Goal: Information Seeking & Learning: Learn about a topic

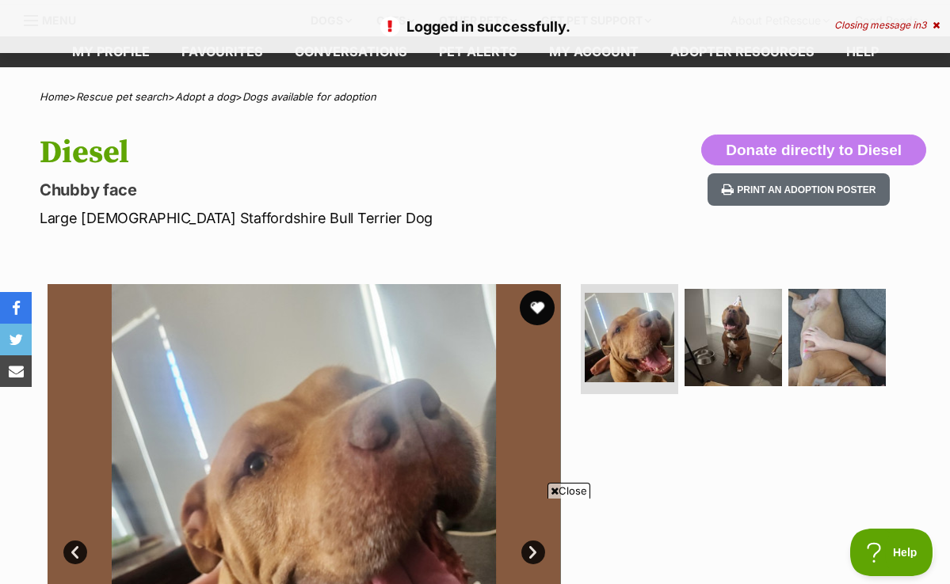
click at [534, 302] on button "favourite" at bounding box center [537, 308] width 35 height 35
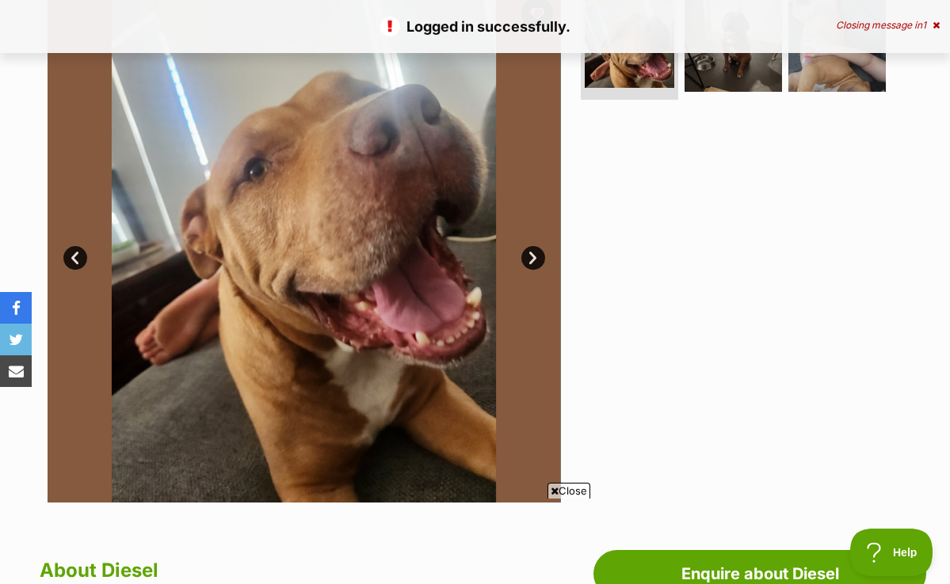
scroll to position [341, 0]
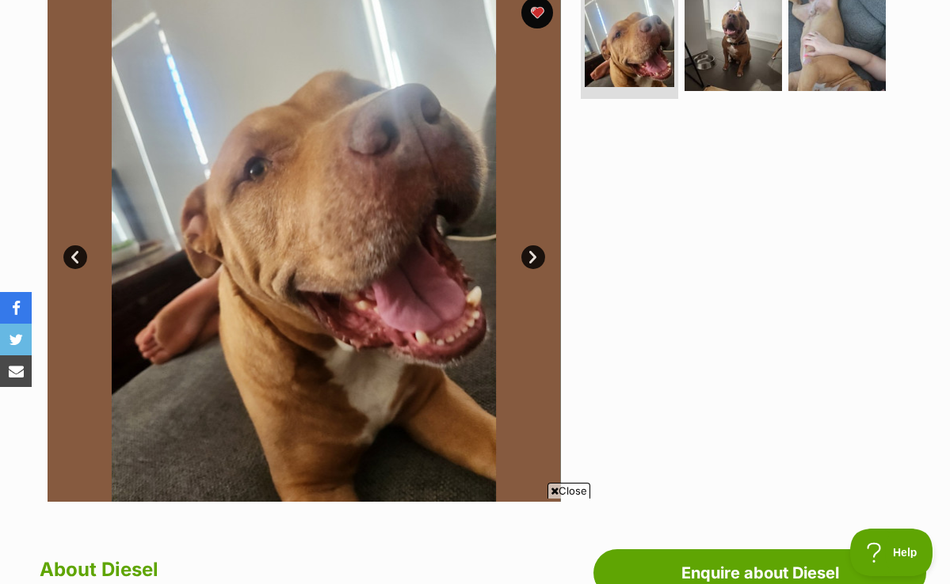
click at [533, 250] on link "Next" at bounding box center [533, 258] width 24 height 24
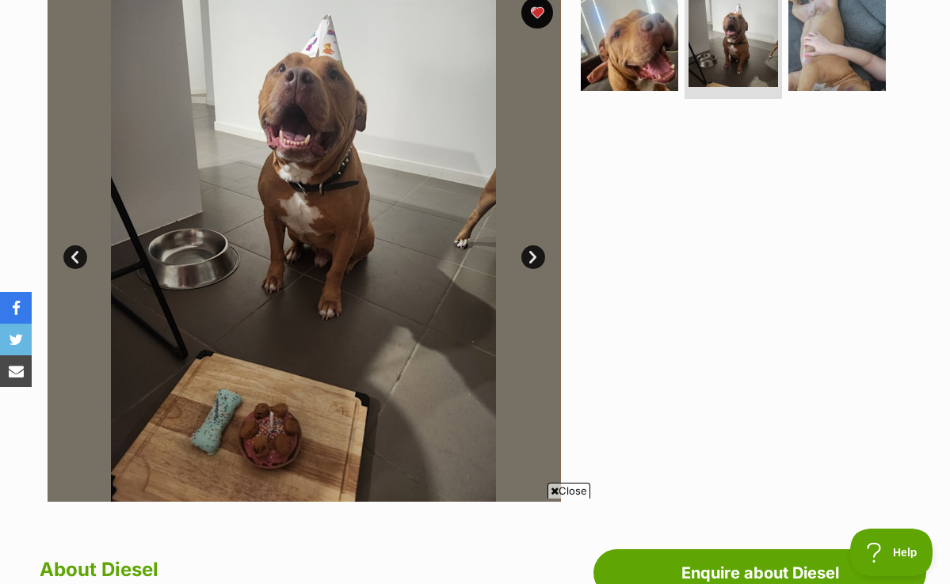
click at [533, 250] on link "Next" at bounding box center [533, 258] width 24 height 24
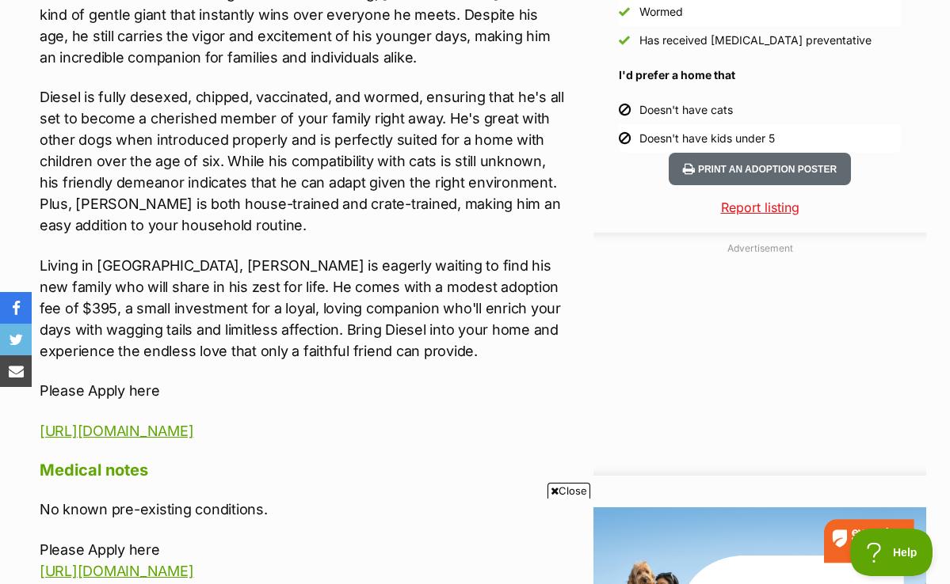
scroll to position [0, 0]
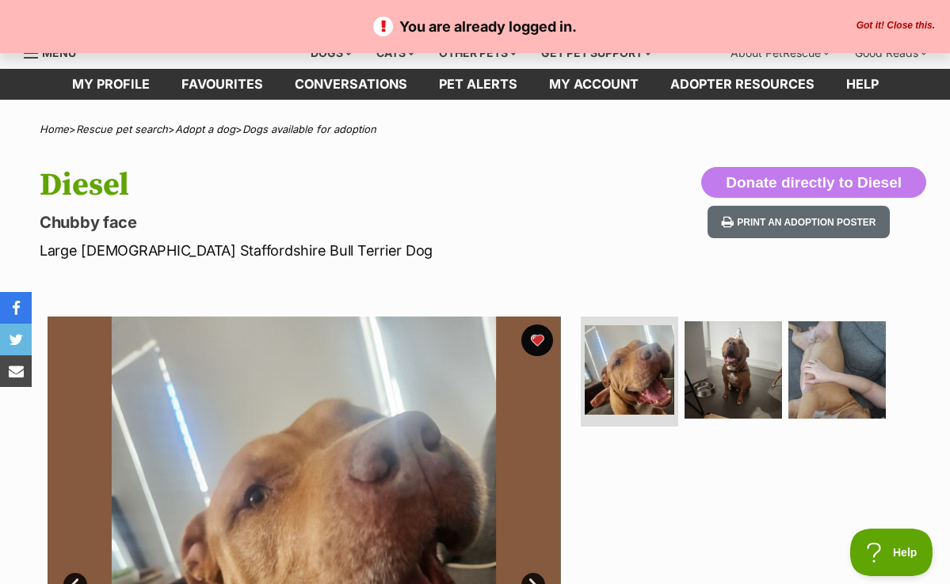
scroll to position [9, 0]
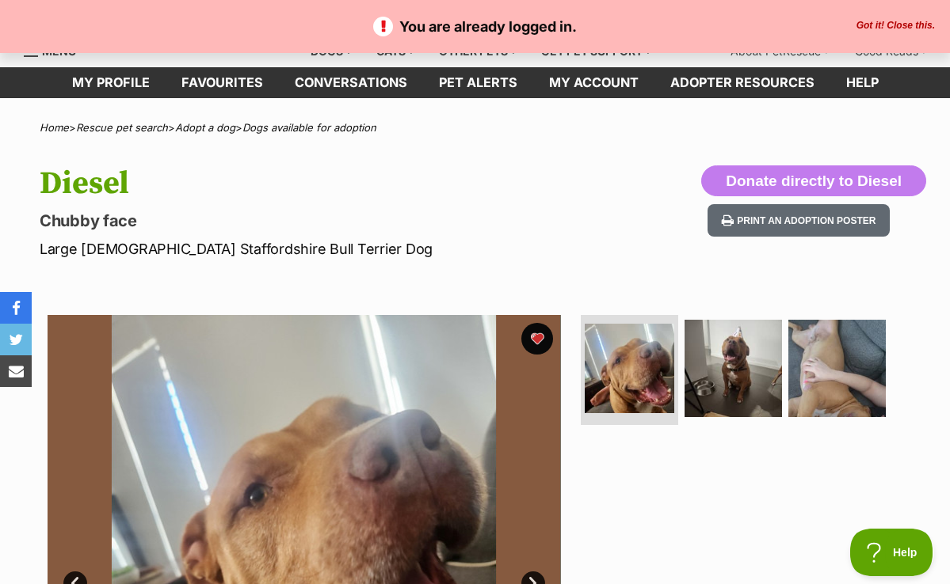
click at [878, 27] on button "Got it! Close this." at bounding box center [895, 26] width 88 height 13
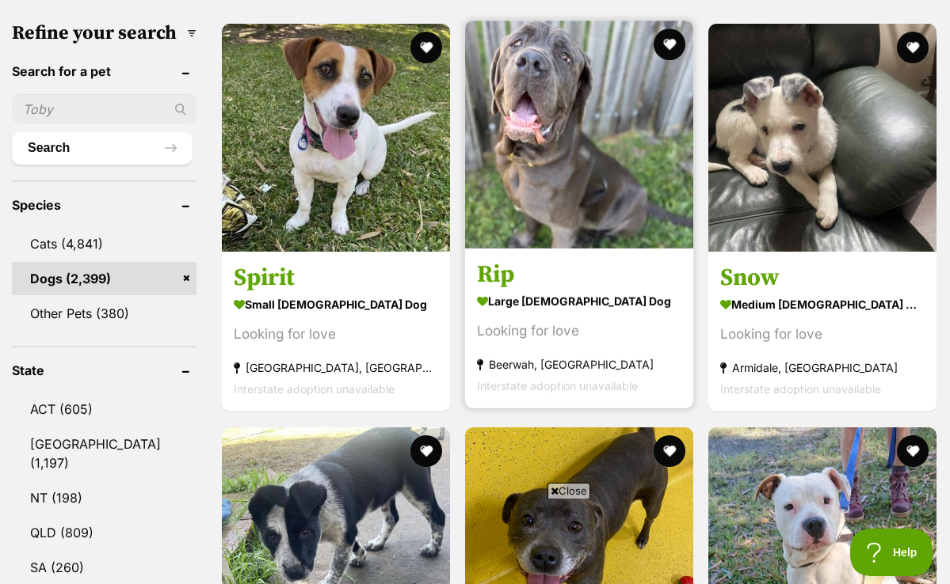
scroll to position [498, 0]
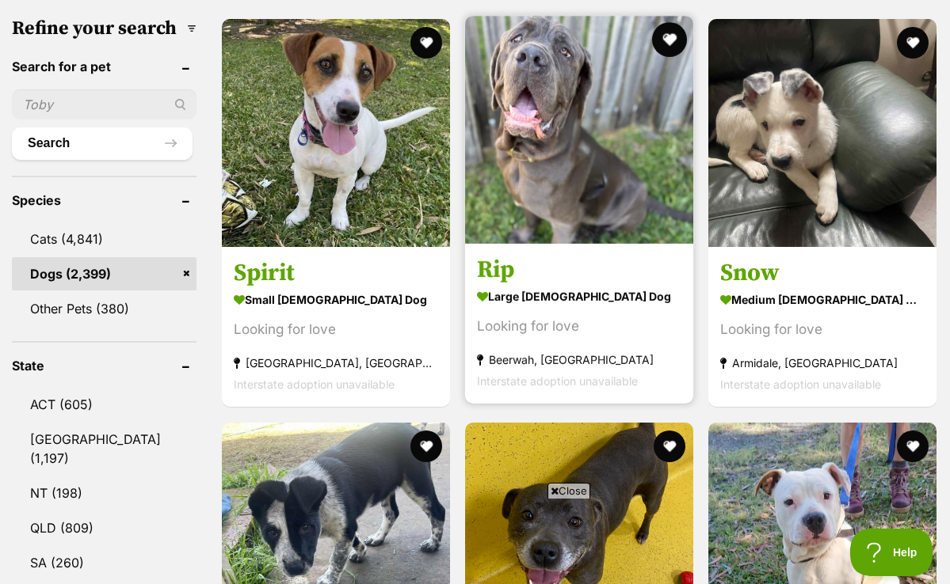
click at [656, 40] on button "favourite" at bounding box center [669, 39] width 35 height 35
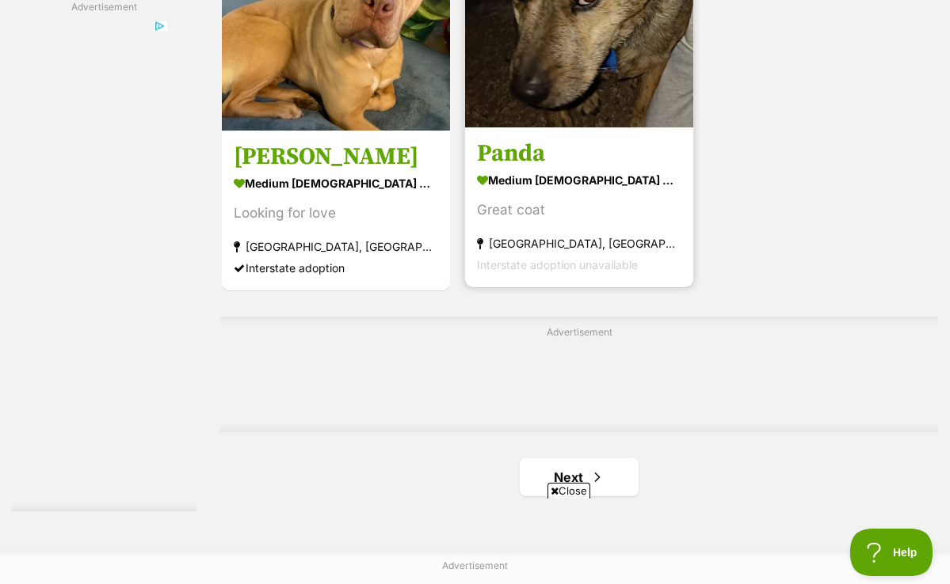
scroll to position [3337, 0]
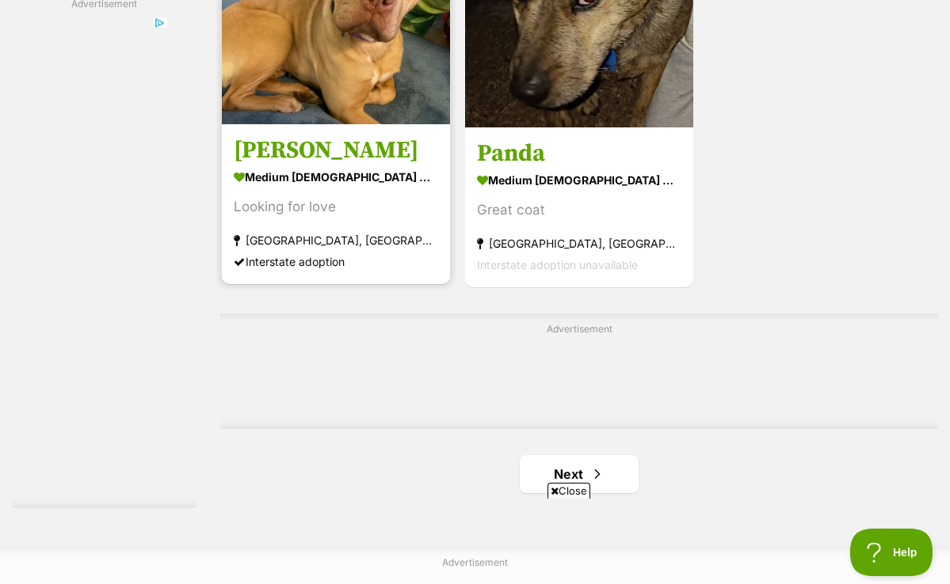
click at [339, 48] on img at bounding box center [336, 10] width 228 height 228
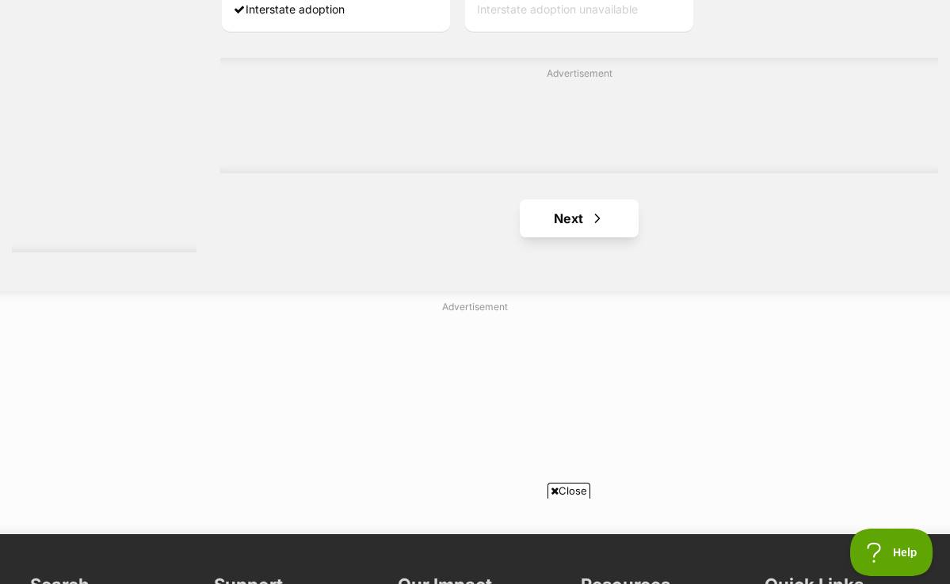
scroll to position [0, 0]
click at [541, 238] on link "Next" at bounding box center [579, 219] width 119 height 38
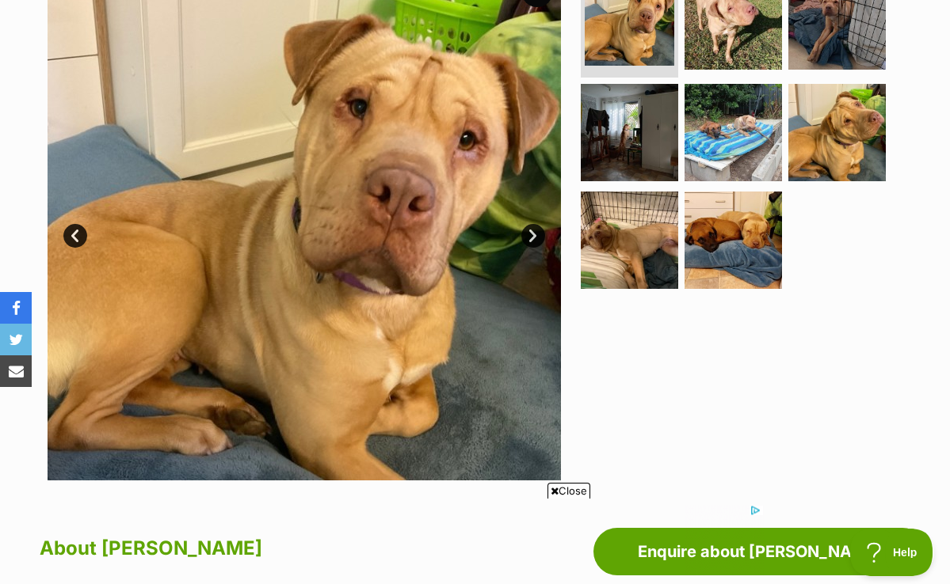
scroll to position [361, 0]
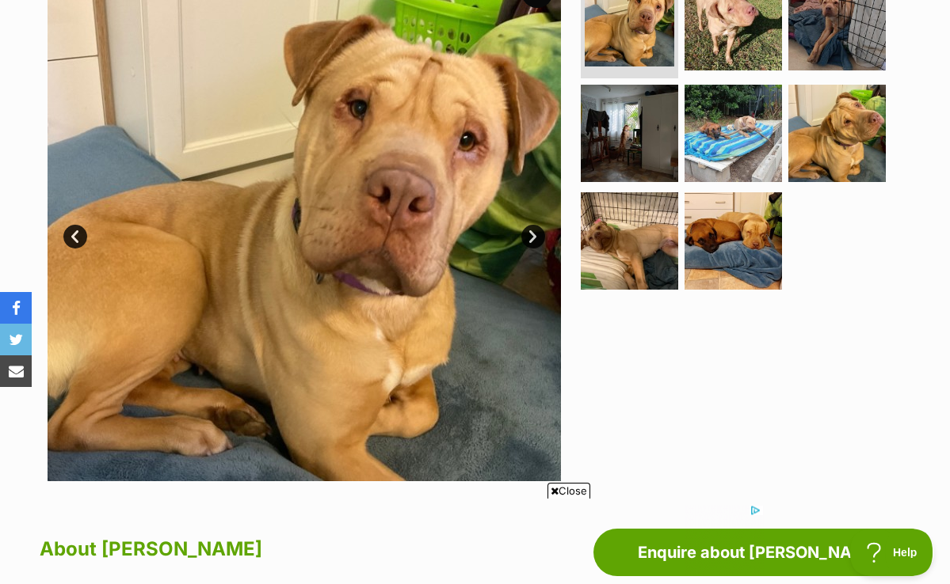
click at [531, 234] on link "Next" at bounding box center [533, 237] width 24 height 24
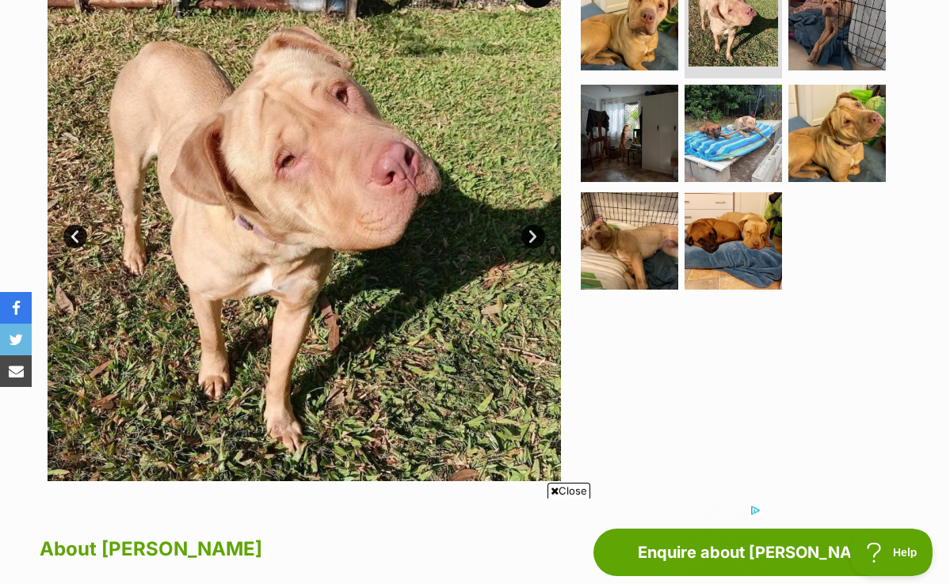
click at [531, 234] on link "Next" at bounding box center [533, 237] width 24 height 24
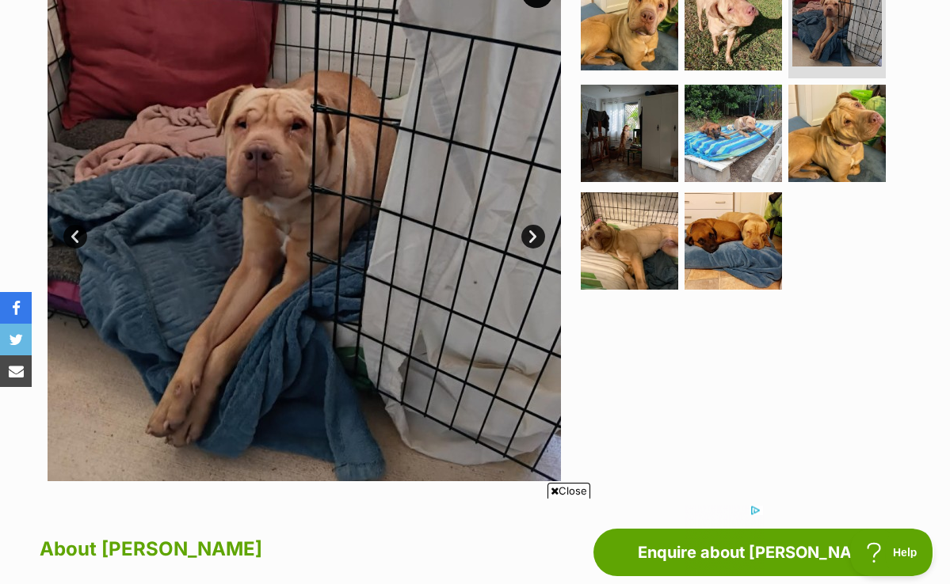
click at [531, 234] on link "Next" at bounding box center [533, 237] width 24 height 24
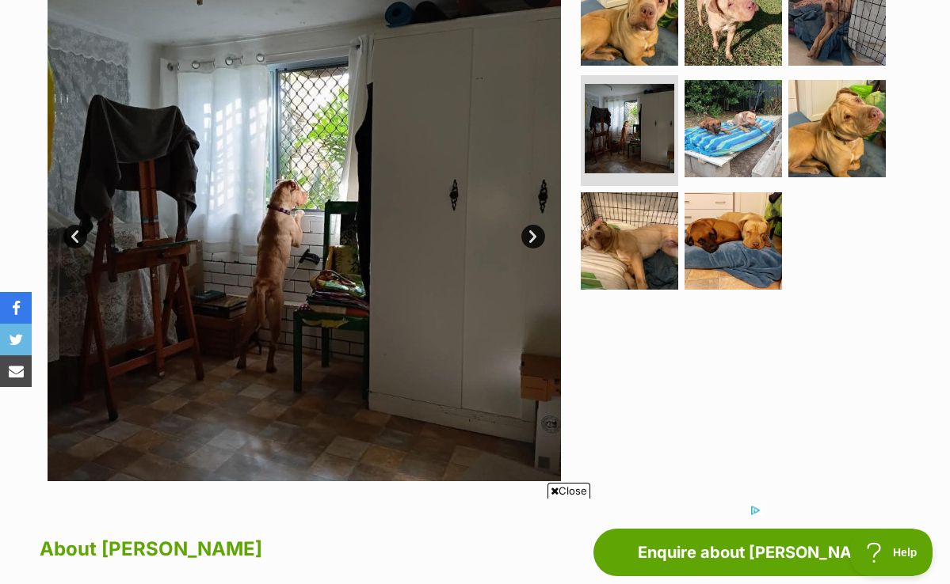
click at [531, 234] on link "Next" at bounding box center [533, 237] width 24 height 24
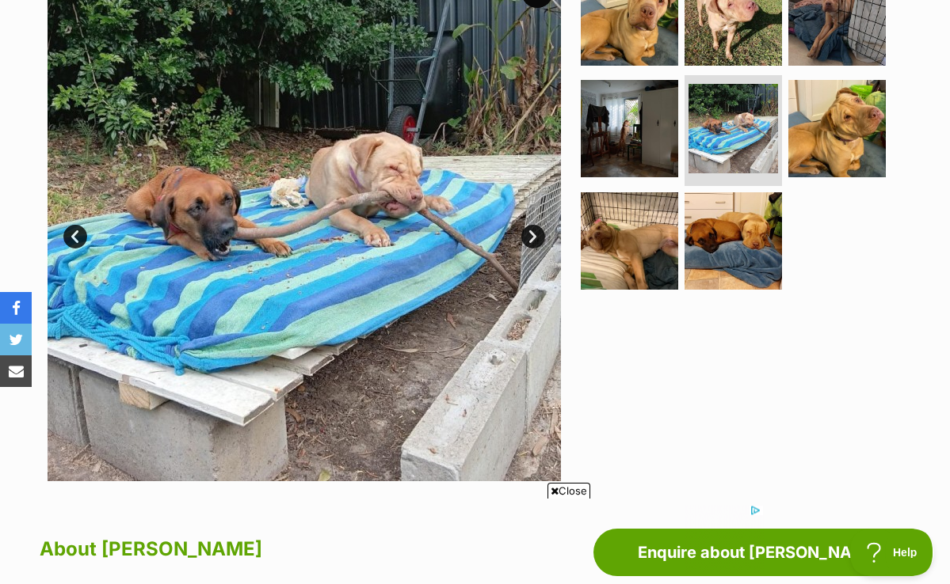
scroll to position [0, 0]
click at [531, 234] on link "Next" at bounding box center [533, 237] width 24 height 24
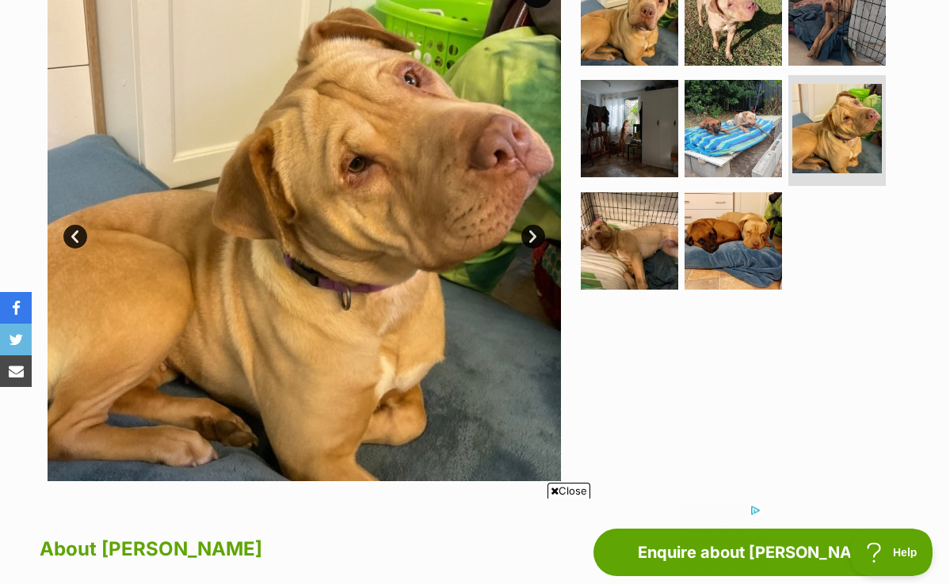
click at [531, 234] on link "Next" at bounding box center [533, 237] width 24 height 24
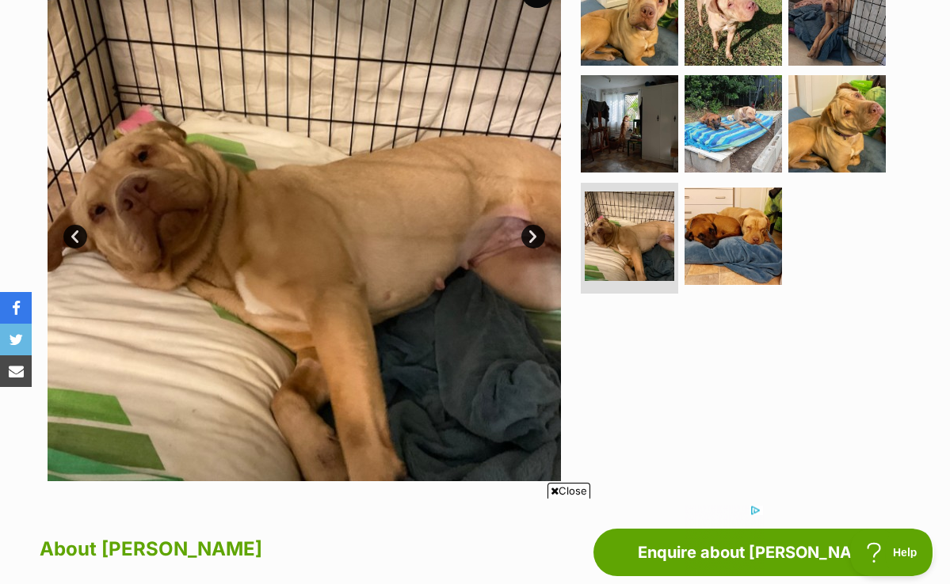
click at [530, 240] on link "Next" at bounding box center [533, 237] width 24 height 24
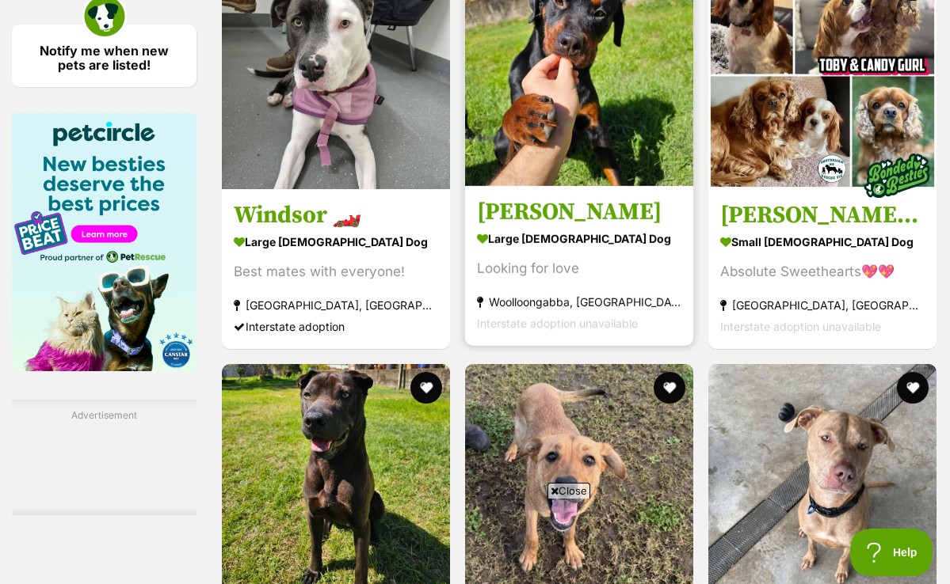
scroll to position [2469, 0]
click at [540, 77] on img at bounding box center [579, 72] width 228 height 228
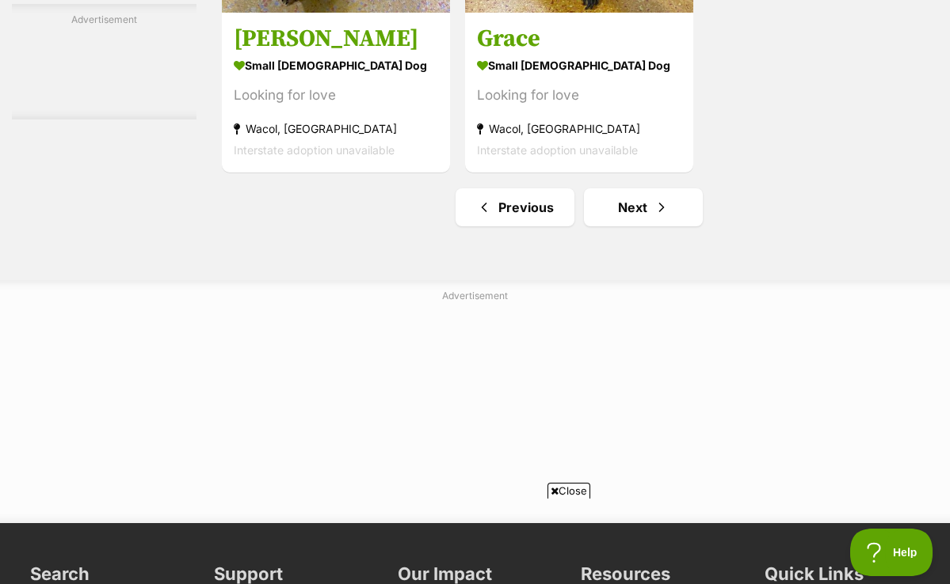
scroll to position [3646, 0]
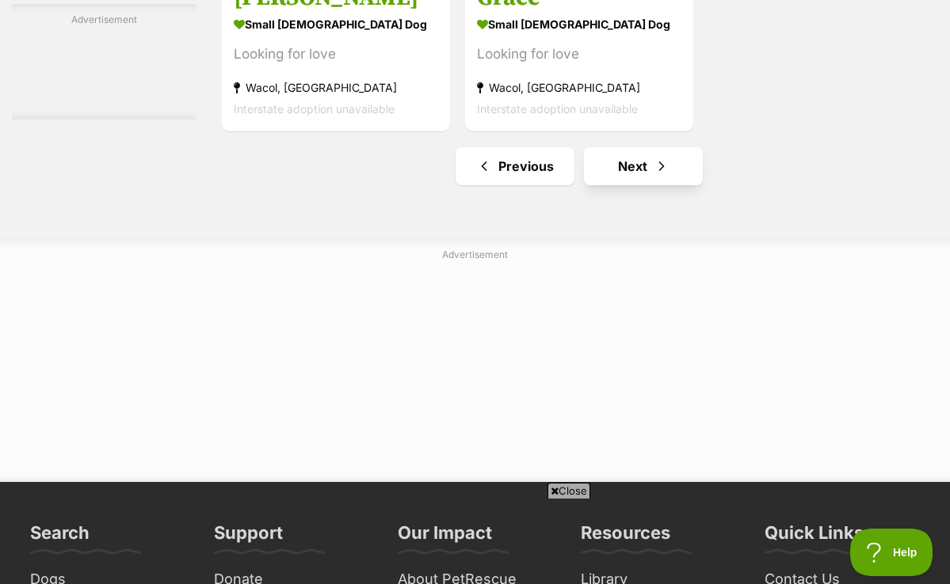
click at [602, 185] on link "Next" at bounding box center [643, 166] width 119 height 38
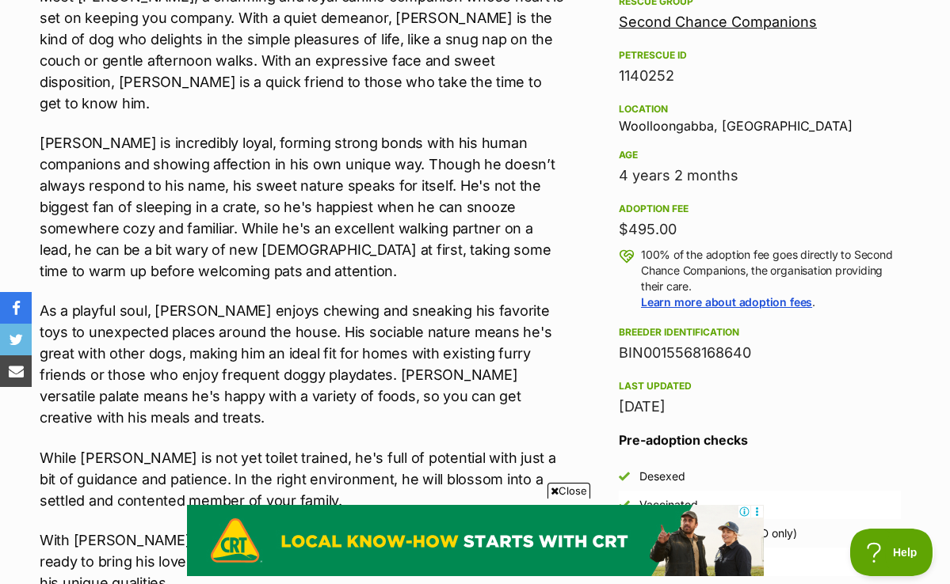
scroll to position [961, 0]
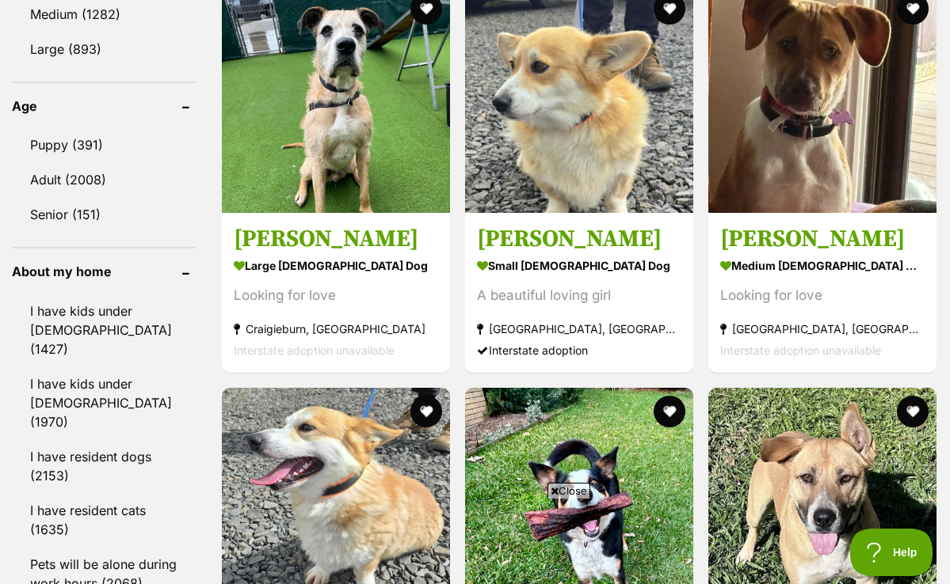
scroll to position [1640, 0]
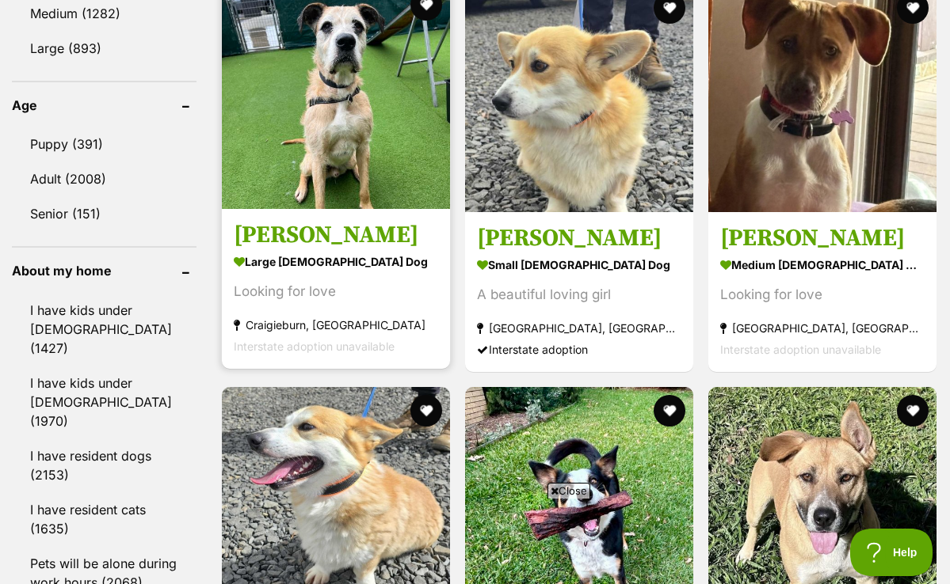
click at [304, 128] on img at bounding box center [336, 95] width 228 height 228
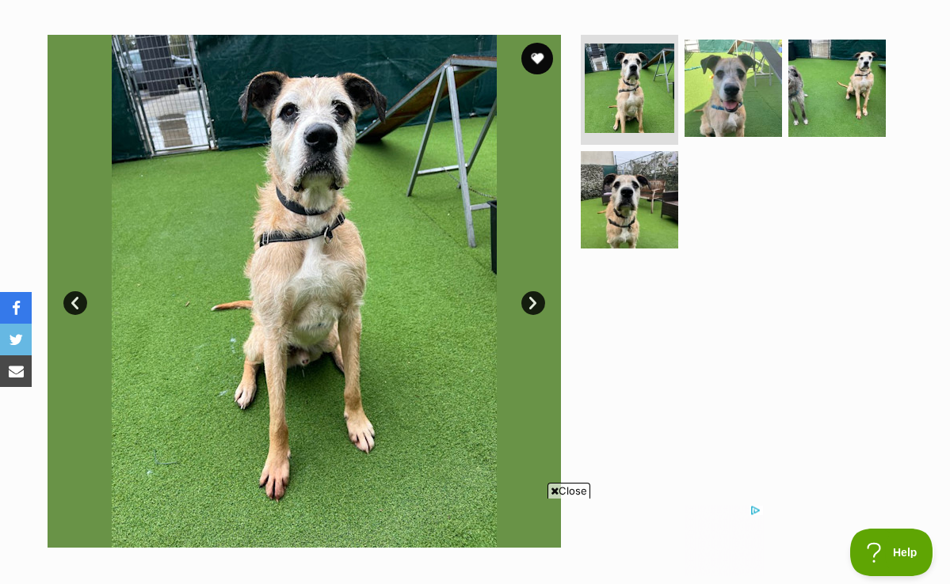
scroll to position [290, 0]
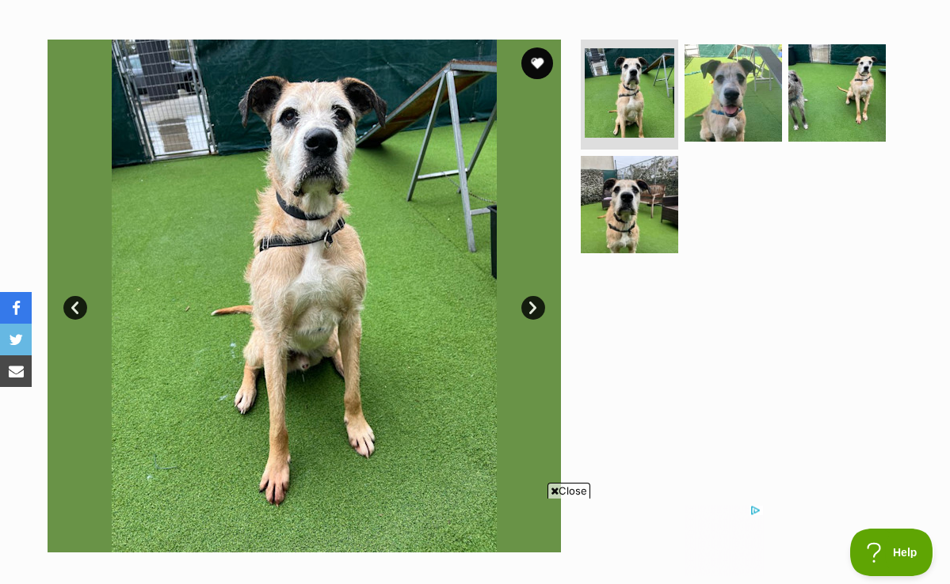
click at [533, 303] on link "Next" at bounding box center [533, 308] width 24 height 24
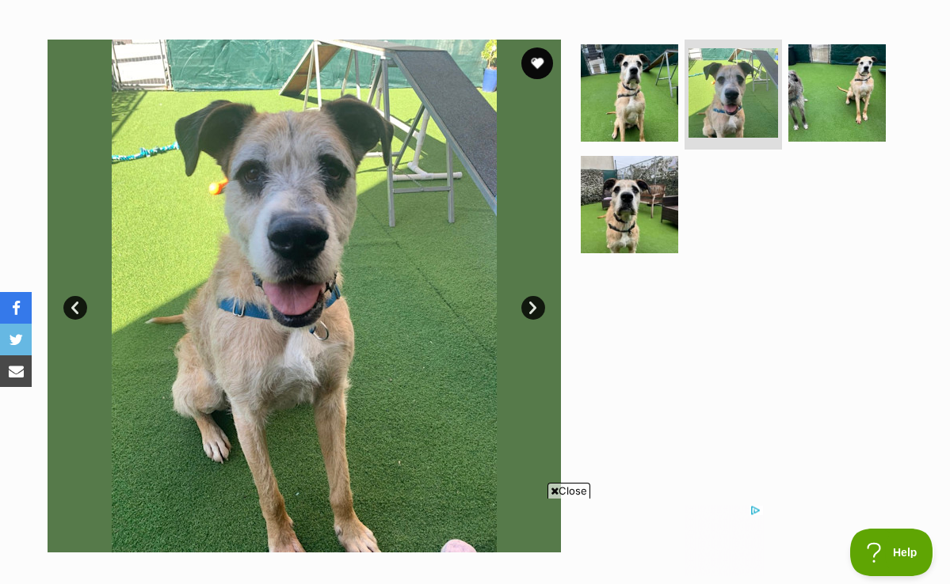
click at [532, 305] on link "Next" at bounding box center [533, 308] width 24 height 24
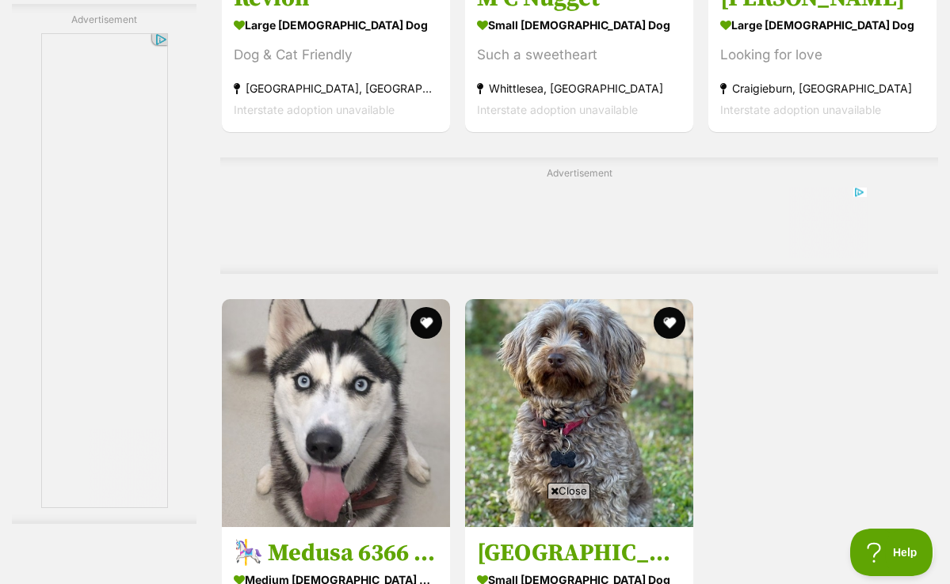
scroll to position [3348, 0]
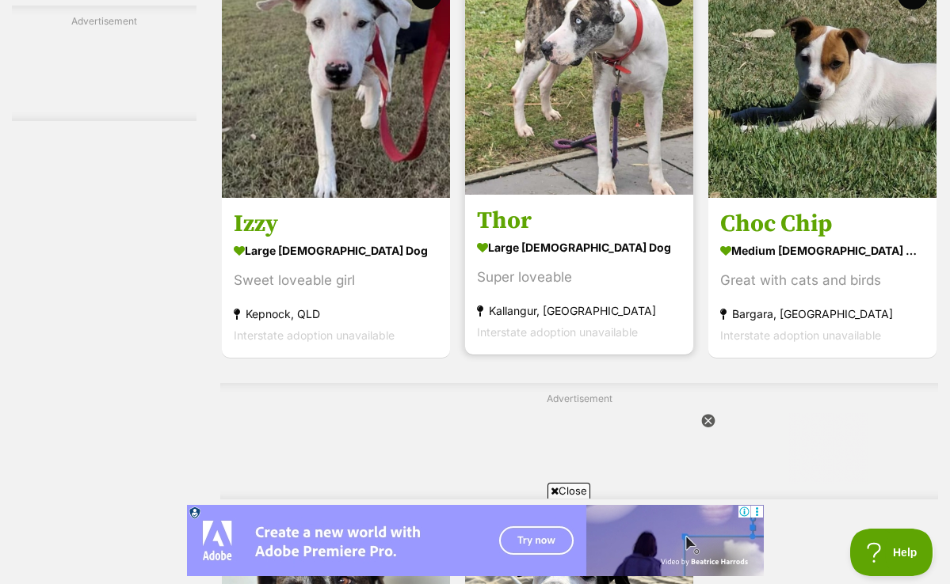
click at [584, 149] on img at bounding box center [579, 81] width 228 height 228
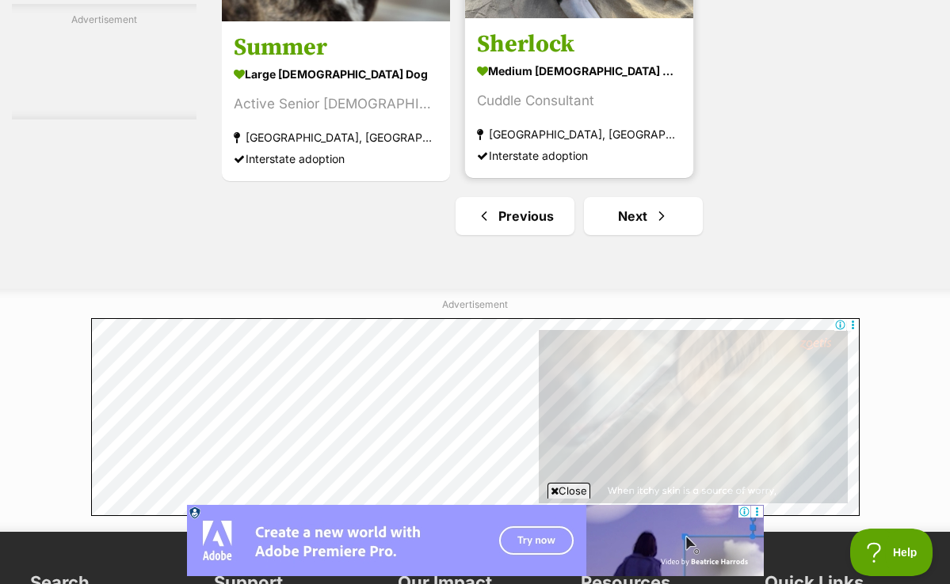
scroll to position [3623, 0]
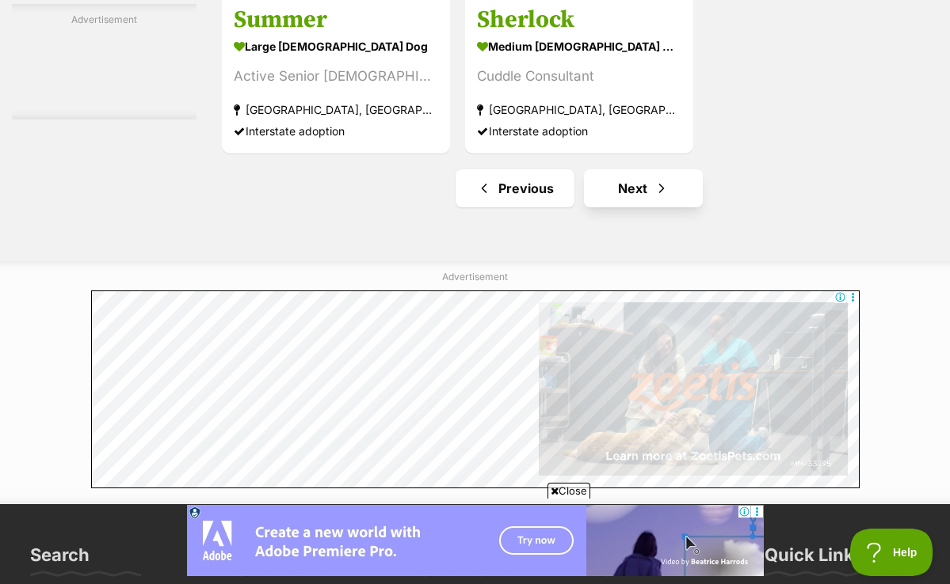
click at [615, 207] on link "Next" at bounding box center [643, 188] width 119 height 38
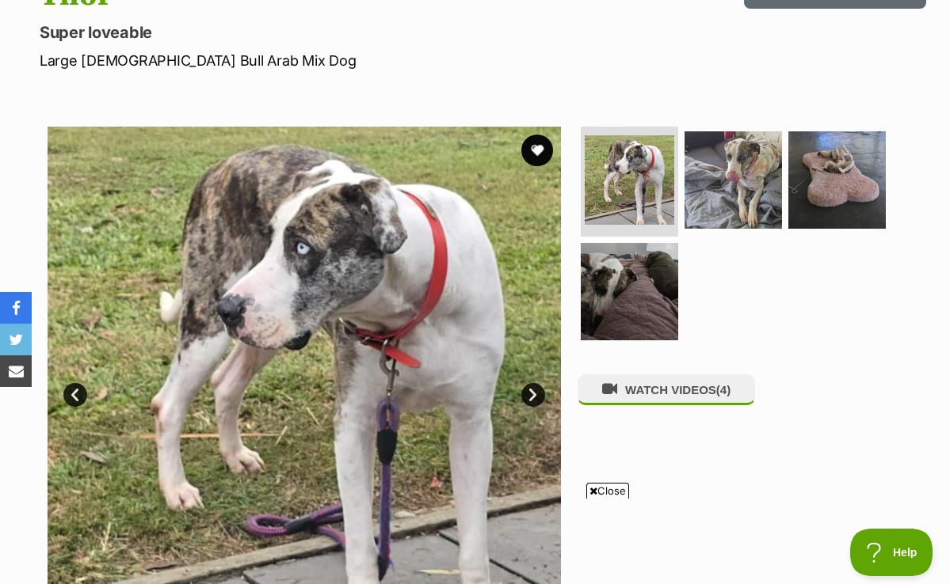
click at [526, 392] on link "Next" at bounding box center [533, 395] width 24 height 24
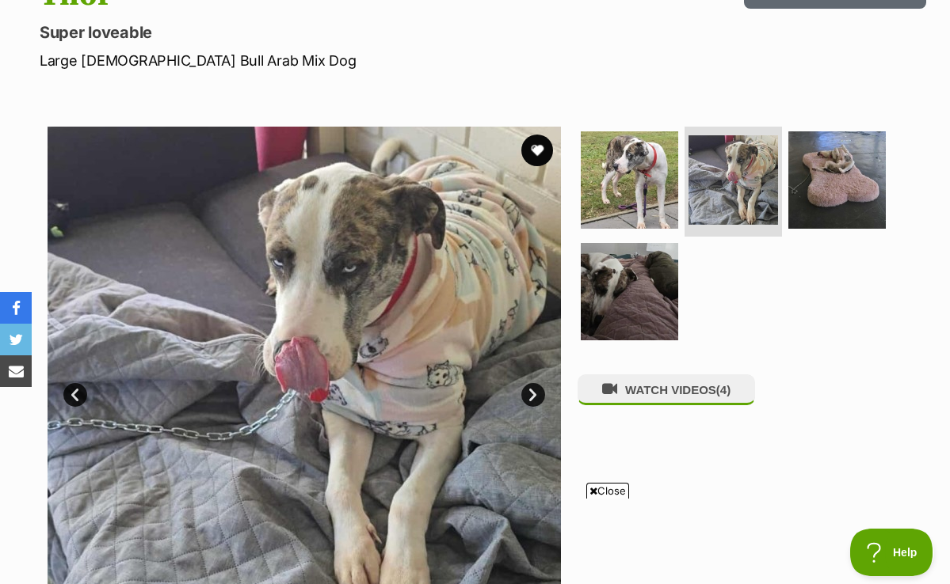
click at [526, 392] on link "Next" at bounding box center [533, 395] width 24 height 24
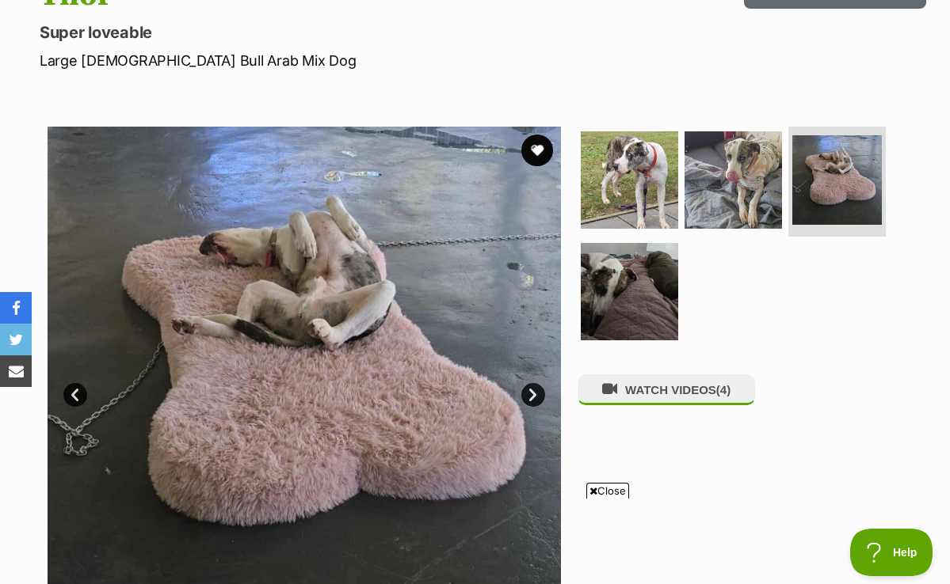
click at [526, 392] on link "Next" at bounding box center [533, 395] width 24 height 24
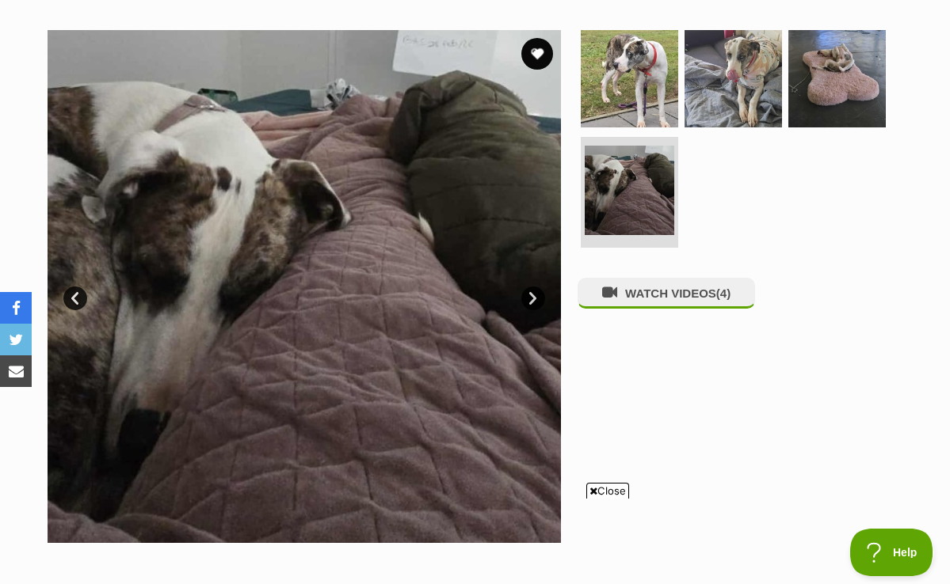
scroll to position [300, 0]
click at [532, 292] on link "Next" at bounding box center [533, 298] width 24 height 24
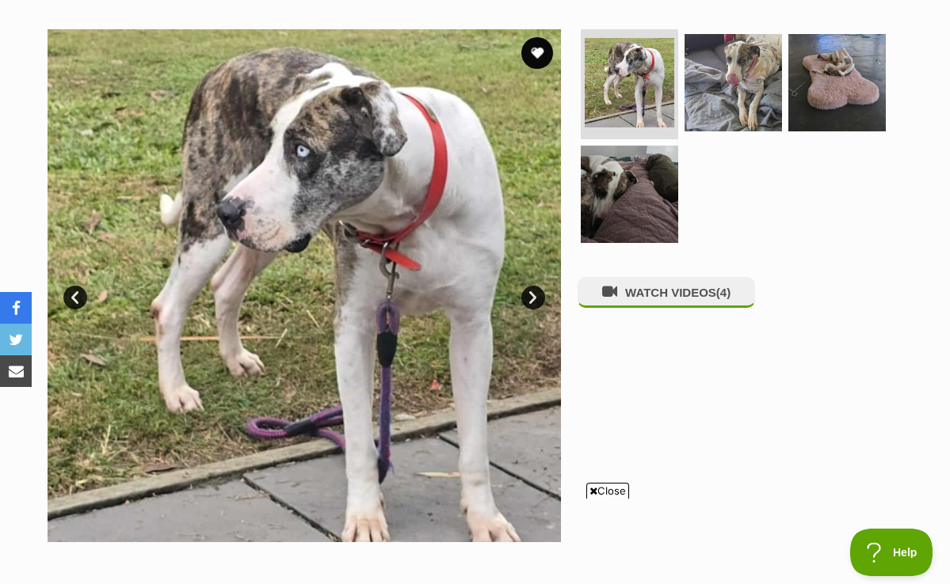
click at [532, 292] on link "Next" at bounding box center [533, 298] width 24 height 24
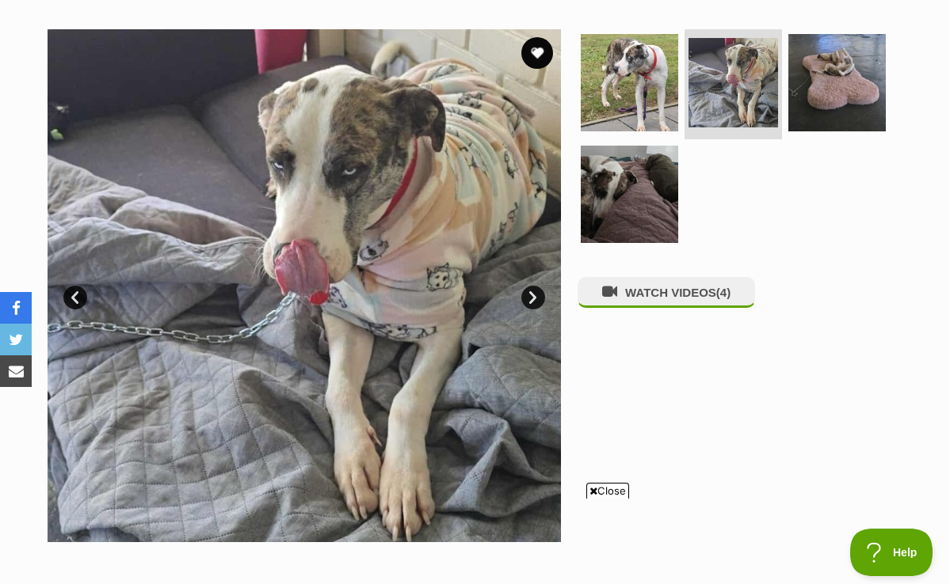
click at [532, 292] on link "Next" at bounding box center [533, 298] width 24 height 24
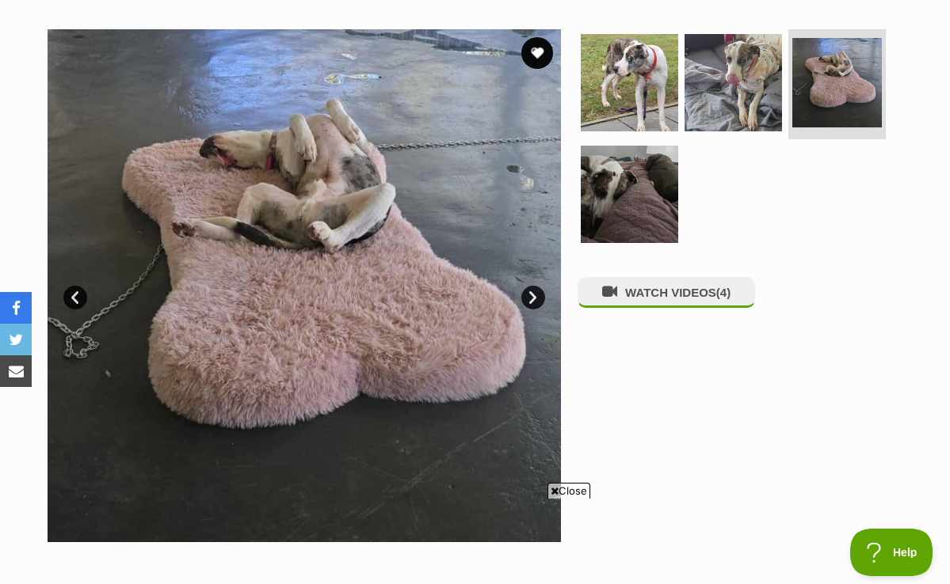
scroll to position [0, 0]
click at [532, 292] on link "Next" at bounding box center [533, 298] width 24 height 24
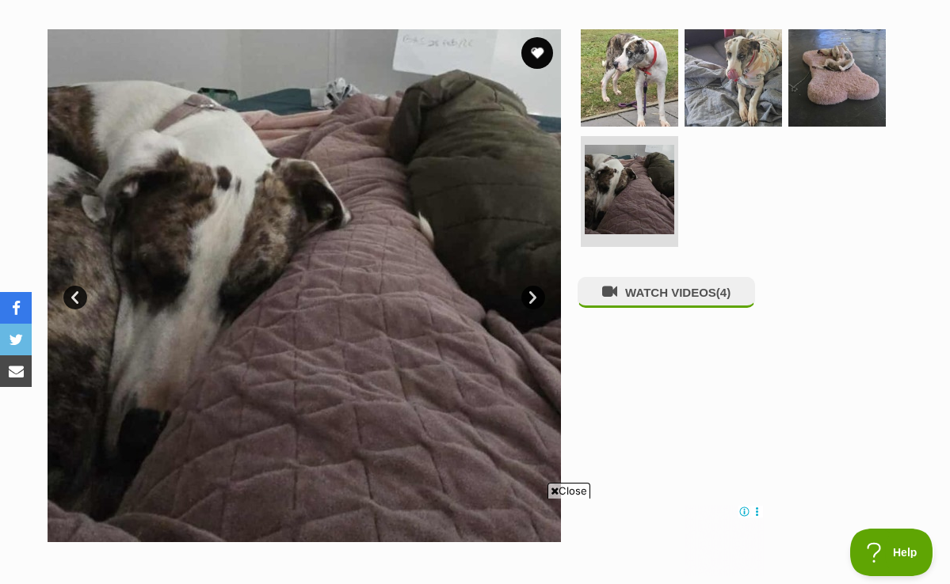
click at [532, 292] on link "Next" at bounding box center [533, 298] width 24 height 24
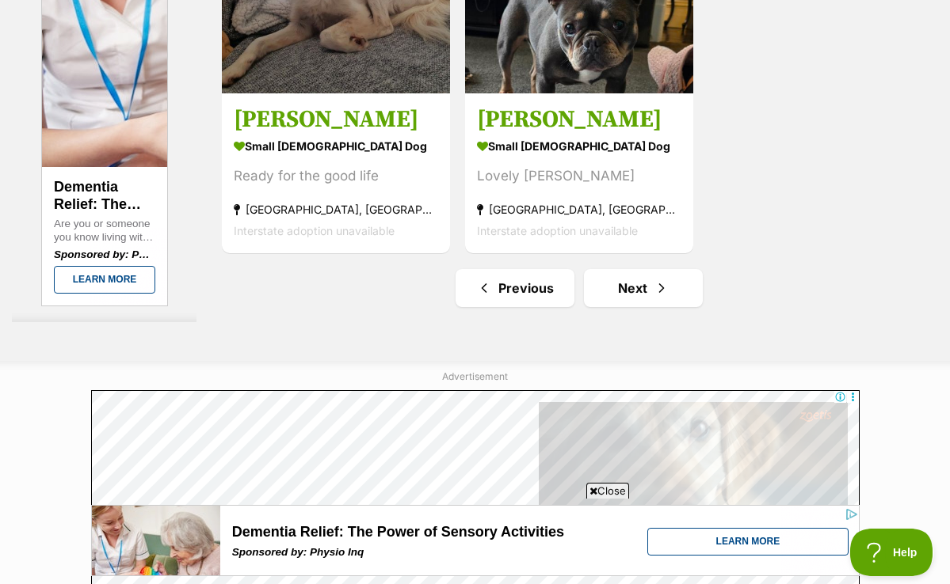
scroll to position [3529, 0]
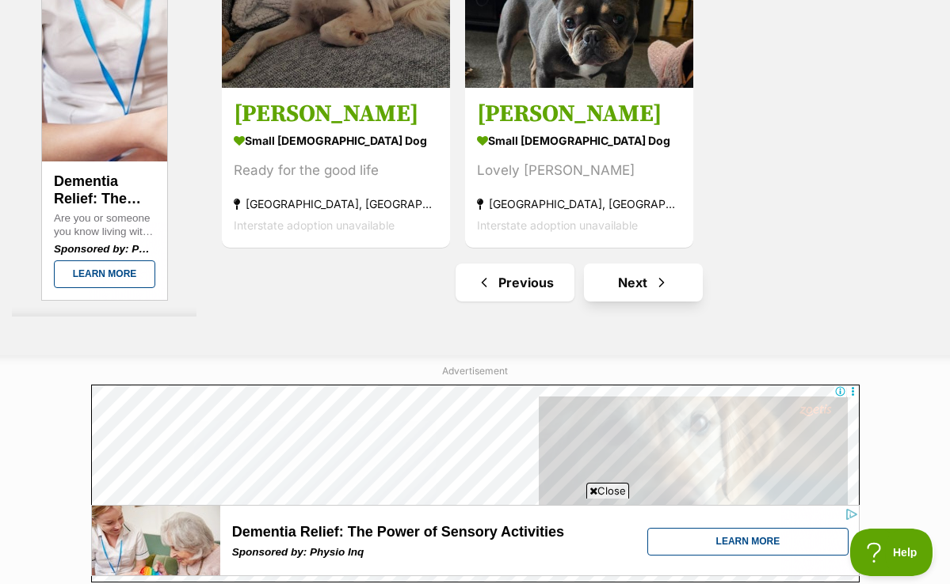
click at [617, 302] on link "Next" at bounding box center [643, 283] width 119 height 38
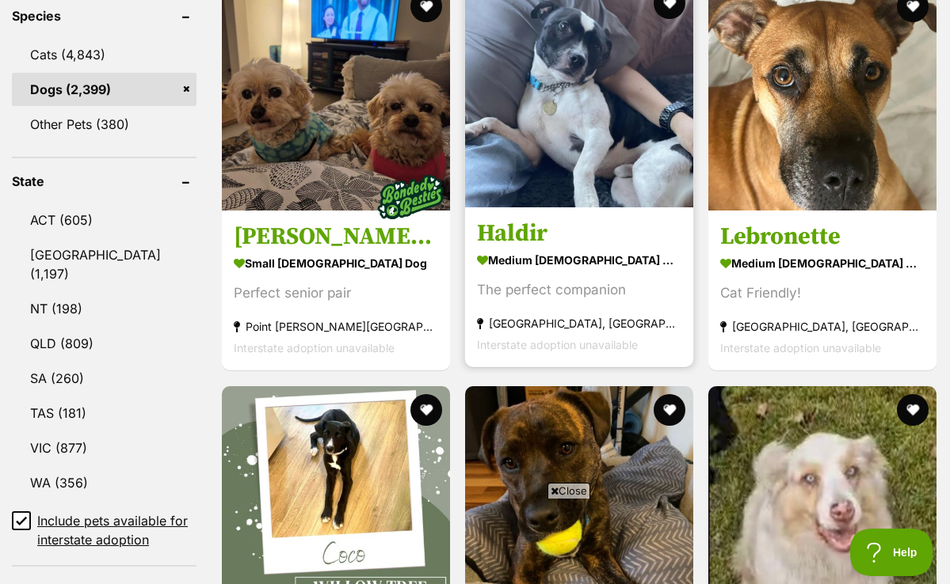
scroll to position [684, 0]
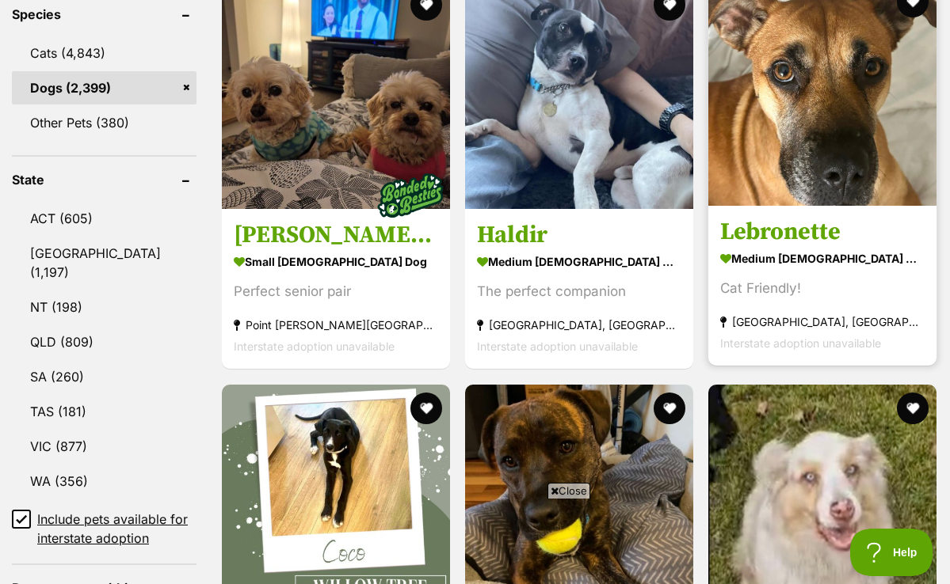
click at [809, 152] on img at bounding box center [822, 92] width 228 height 228
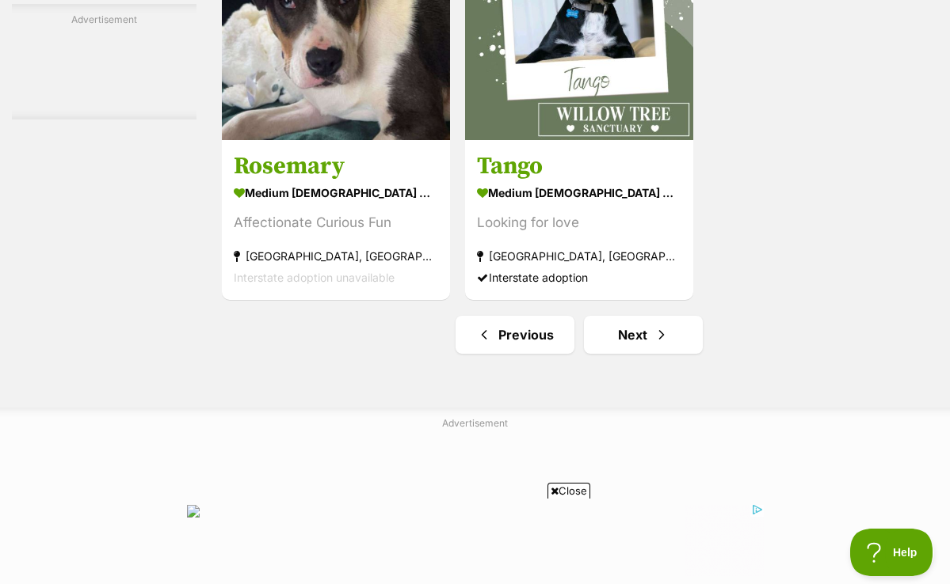
scroll to position [3631, 0]
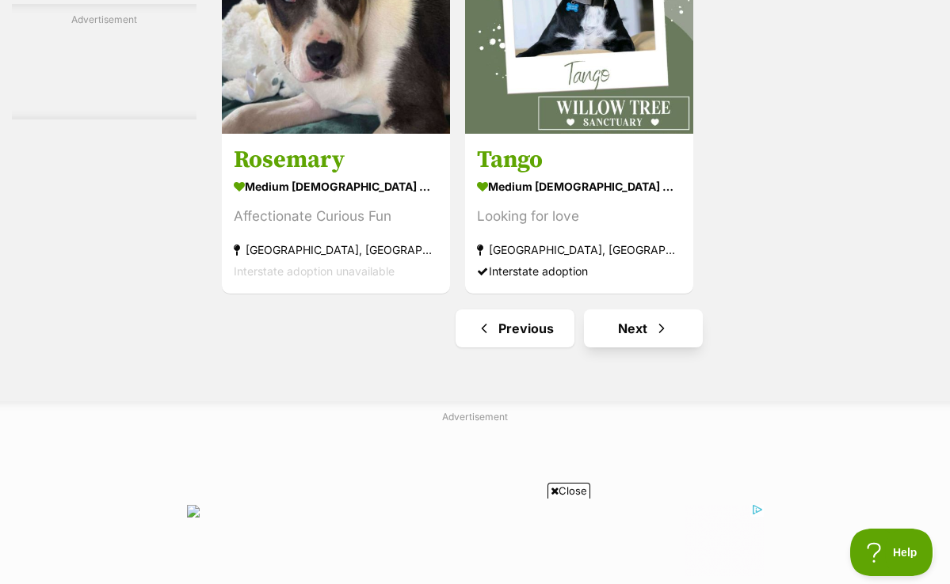
click at [617, 348] on link "Next" at bounding box center [643, 329] width 119 height 38
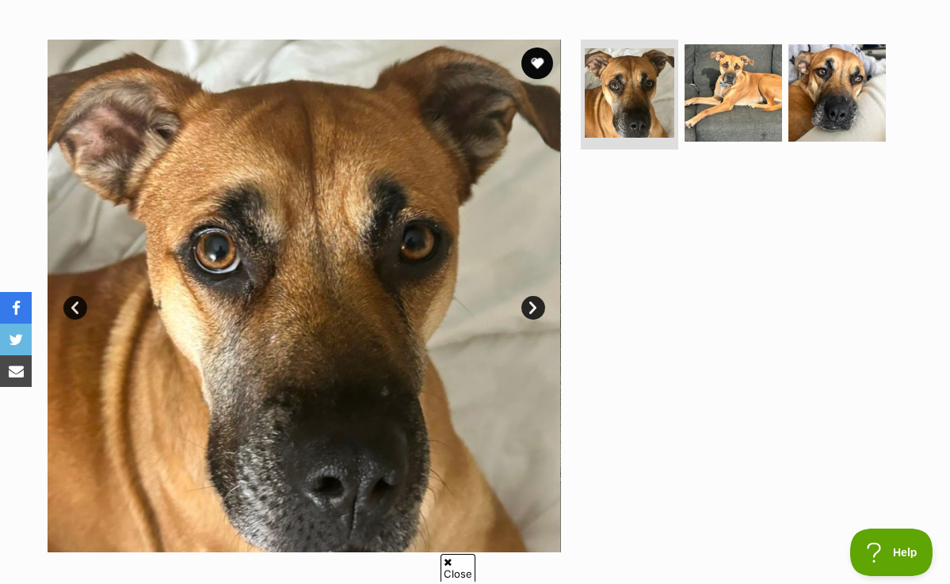
scroll to position [319, 0]
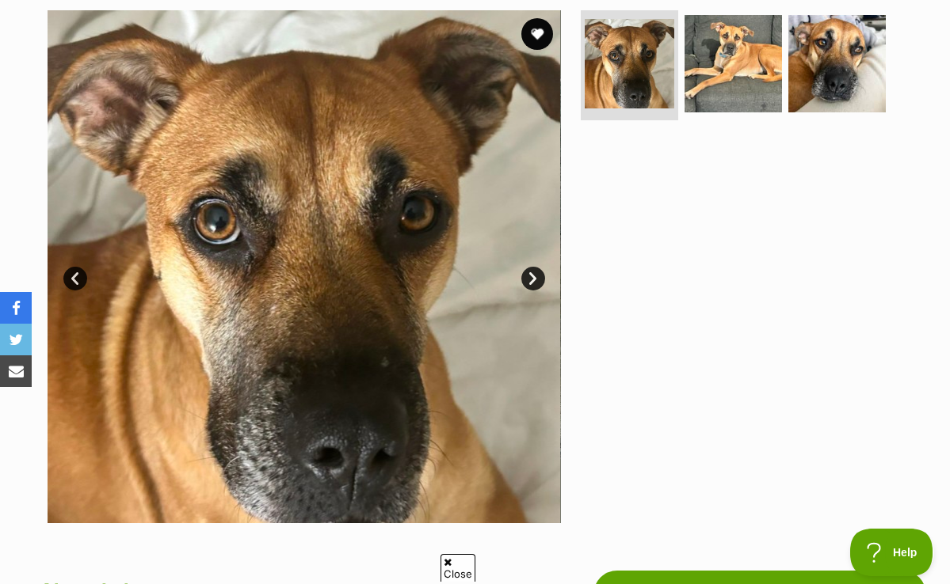
click at [528, 278] on link "Next" at bounding box center [533, 279] width 24 height 24
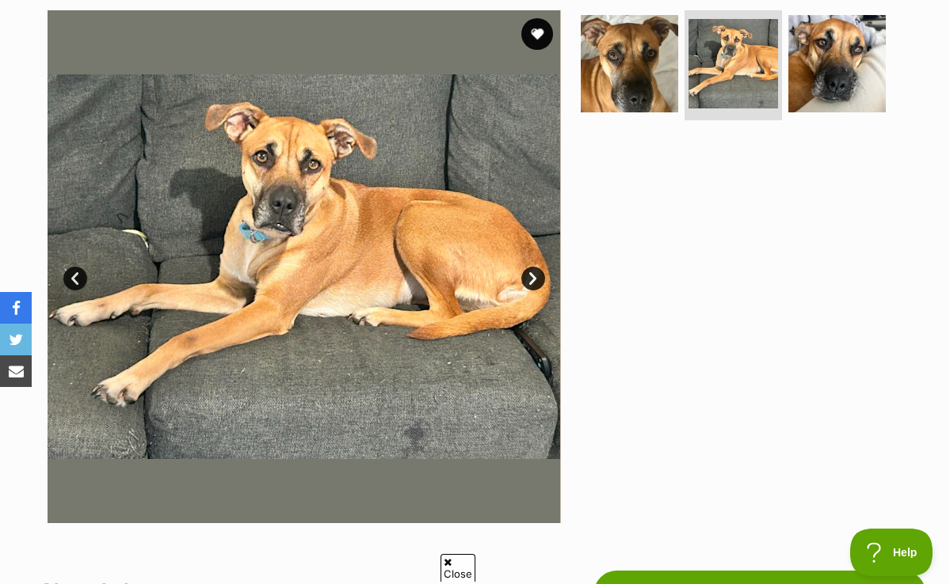
scroll to position [0, 0]
click at [528, 278] on link "Next" at bounding box center [533, 279] width 24 height 24
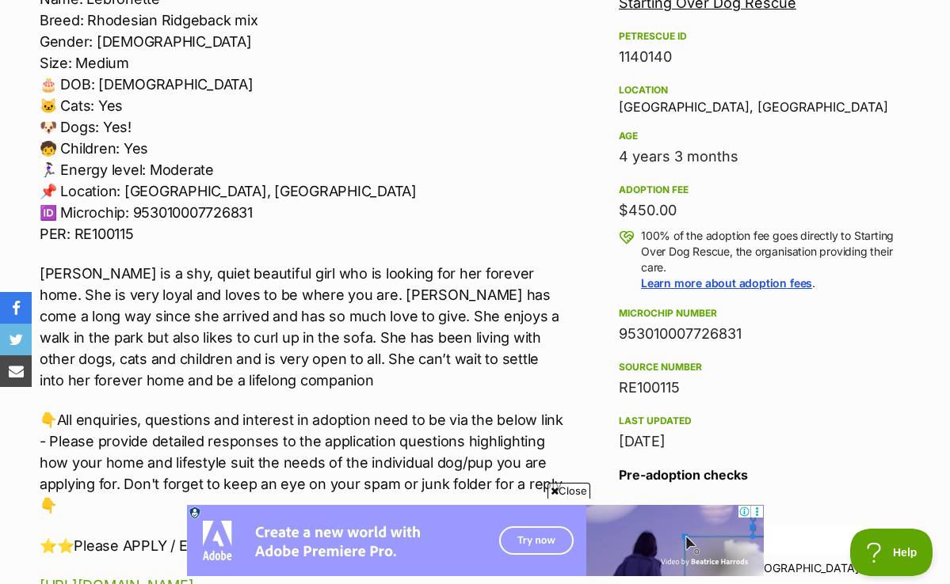
scroll to position [986, 0]
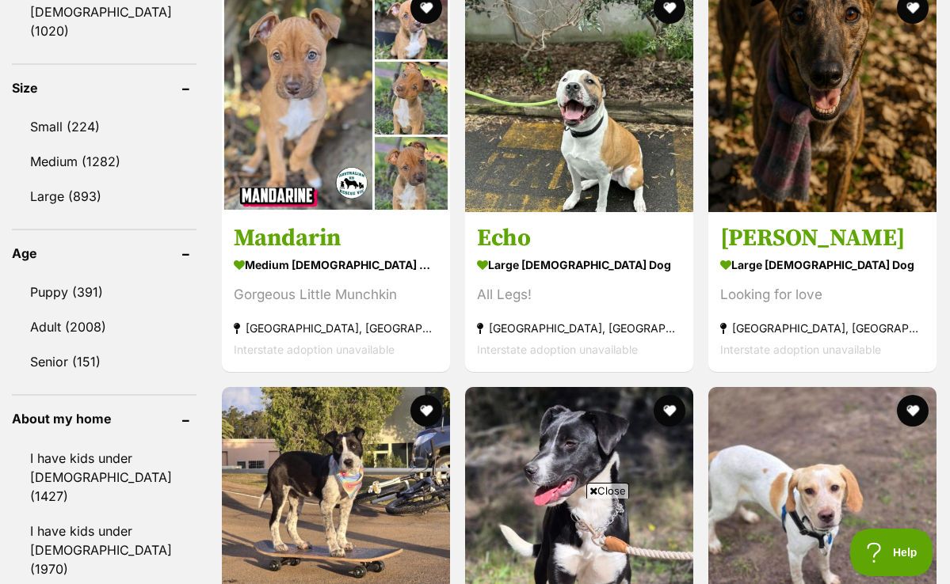
scroll to position [1493, 0]
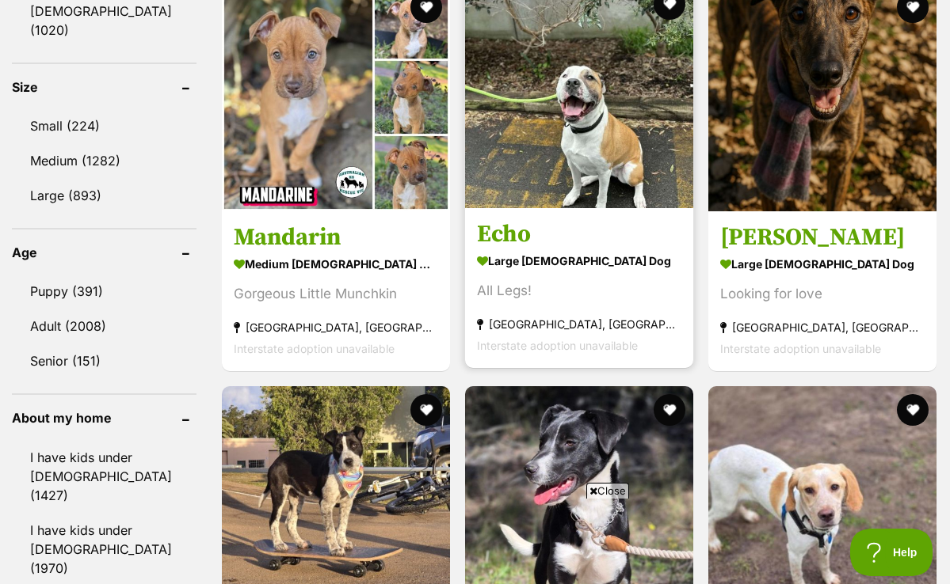
click at [559, 139] on img at bounding box center [579, 94] width 228 height 228
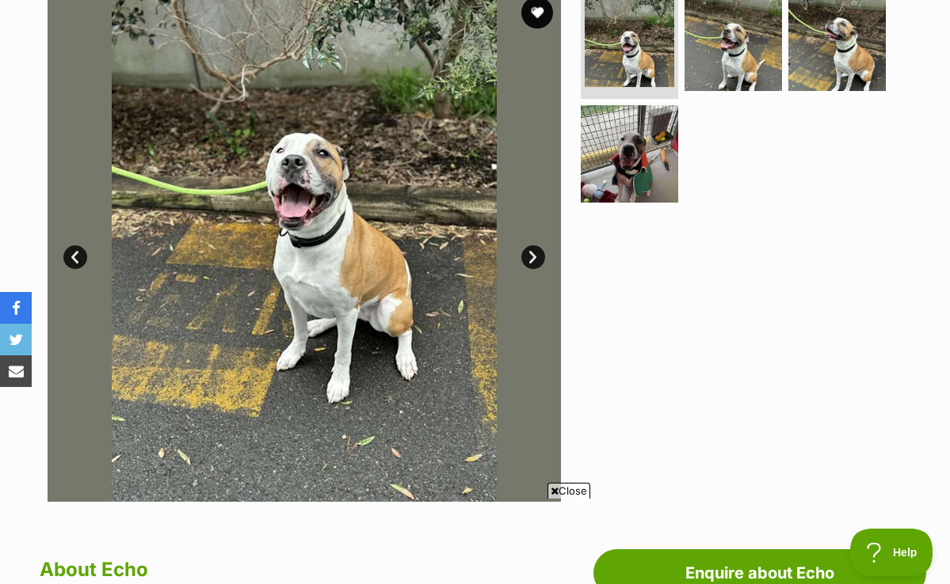
click at [529, 257] on link "Next" at bounding box center [533, 258] width 24 height 24
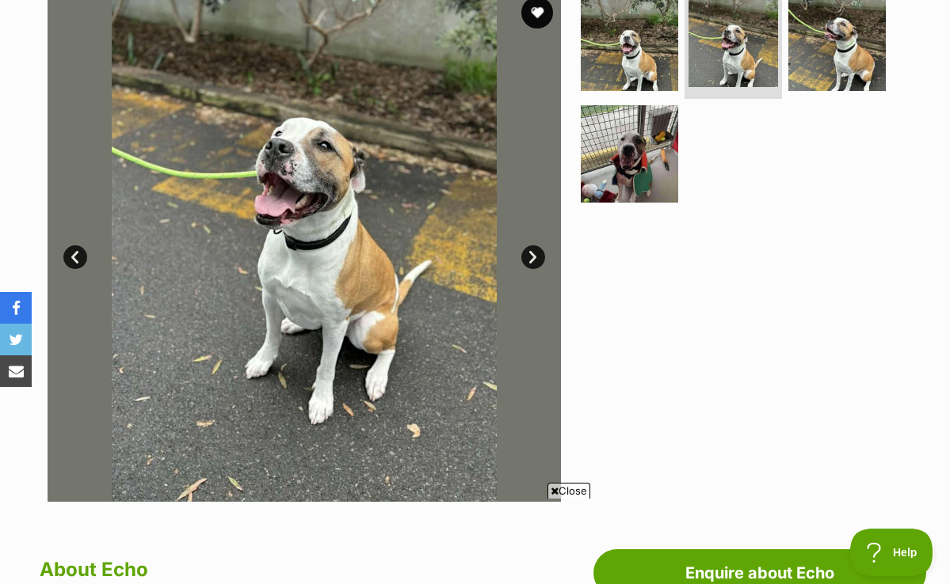
click at [529, 257] on link "Next" at bounding box center [533, 258] width 24 height 24
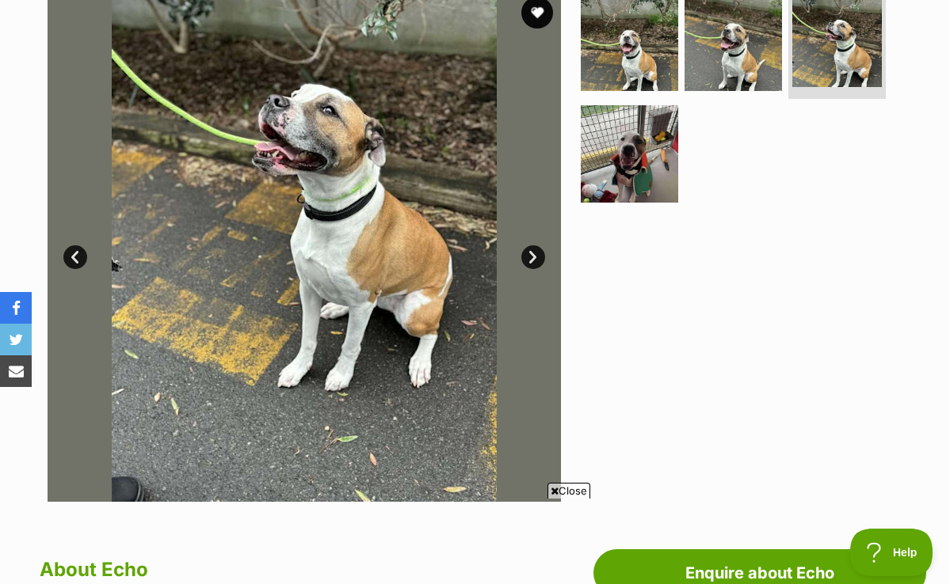
click at [529, 257] on link "Next" at bounding box center [533, 258] width 24 height 24
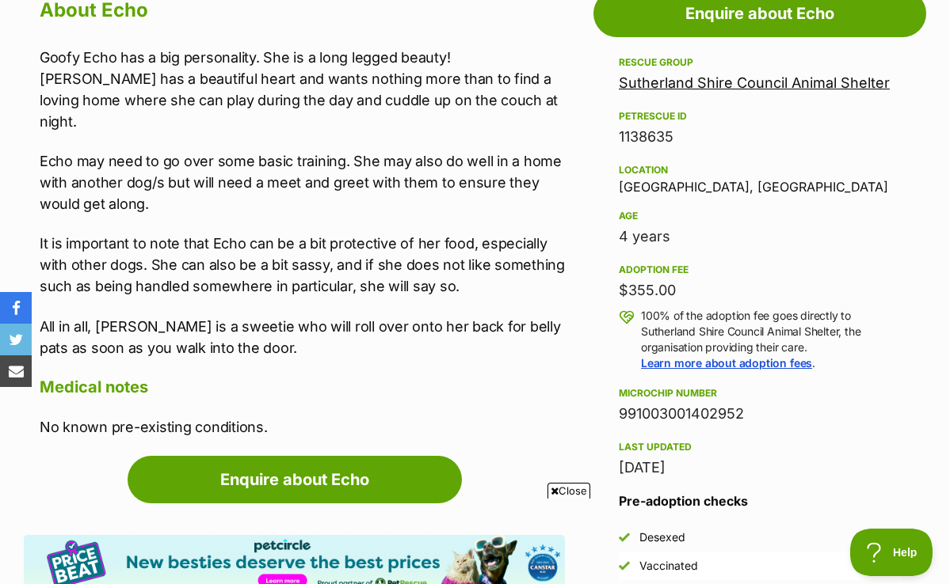
scroll to position [898, 0]
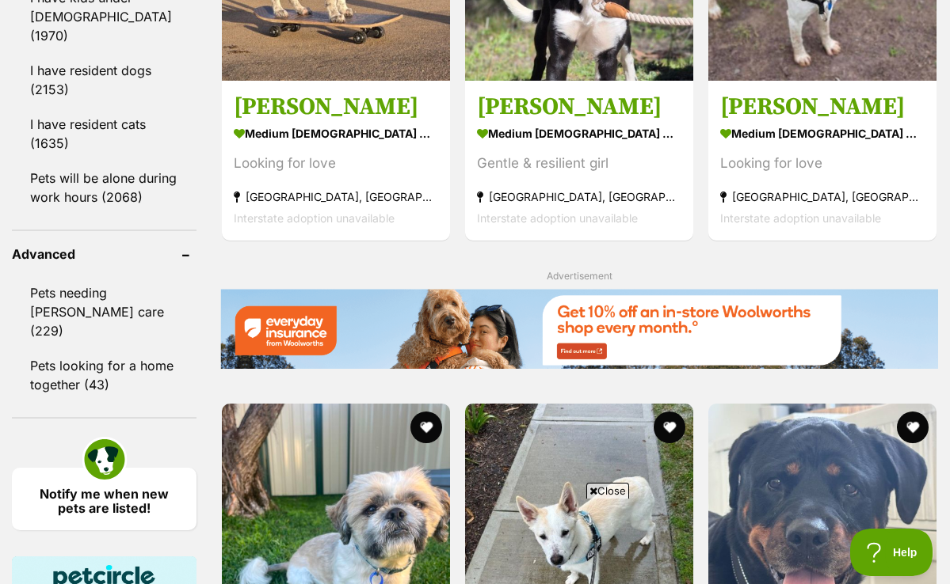
scroll to position [2020, 0]
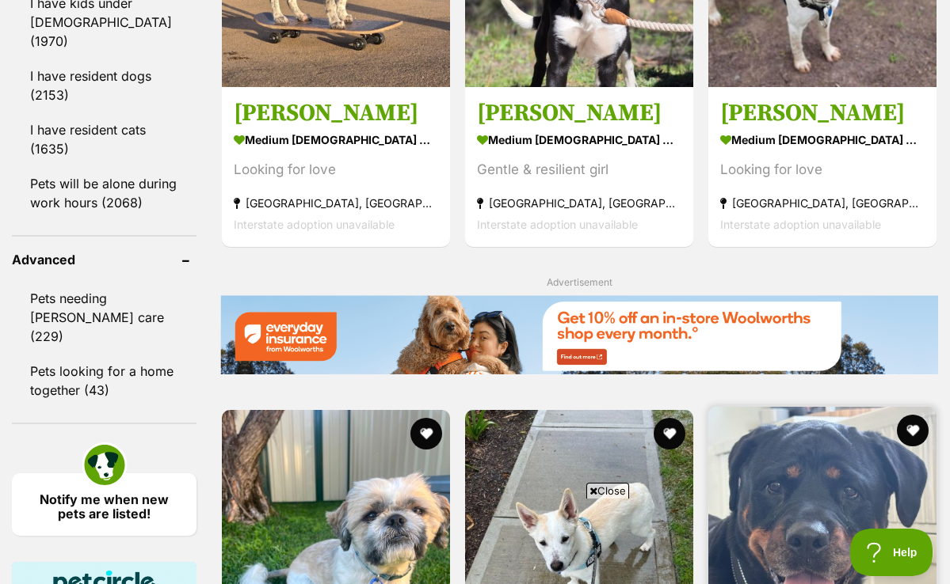
click at [811, 407] on img at bounding box center [822, 521] width 228 height 228
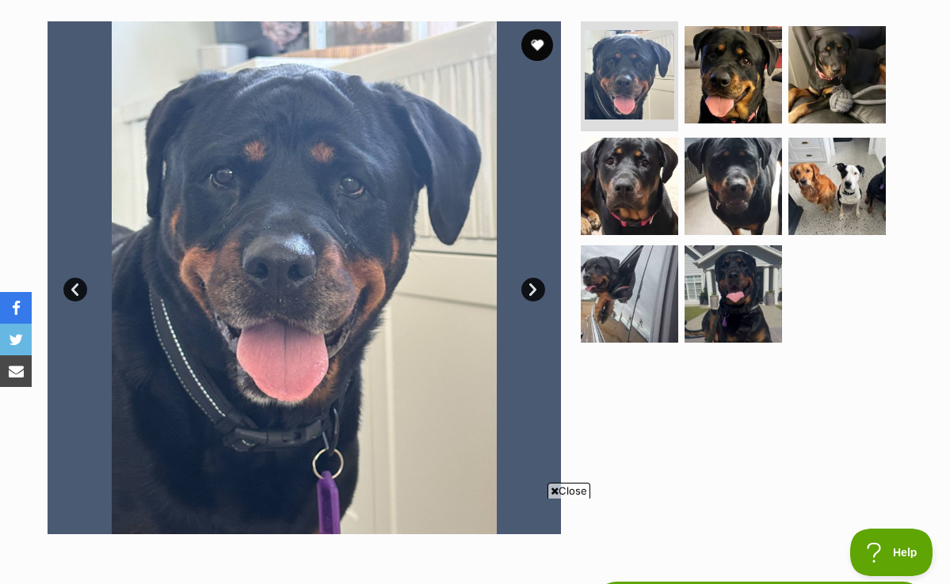
click at [528, 281] on link "Next" at bounding box center [533, 290] width 24 height 24
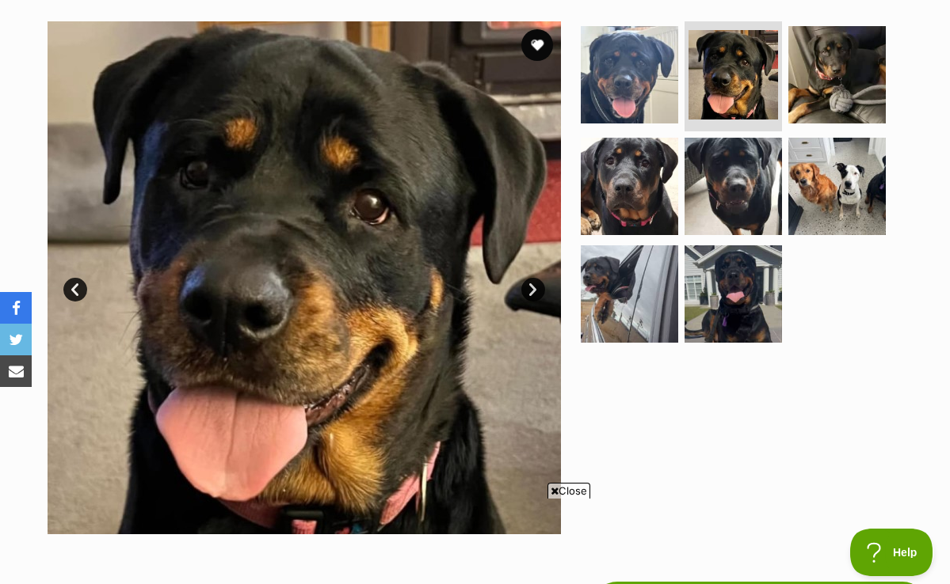
click at [528, 281] on link "Next" at bounding box center [533, 290] width 24 height 24
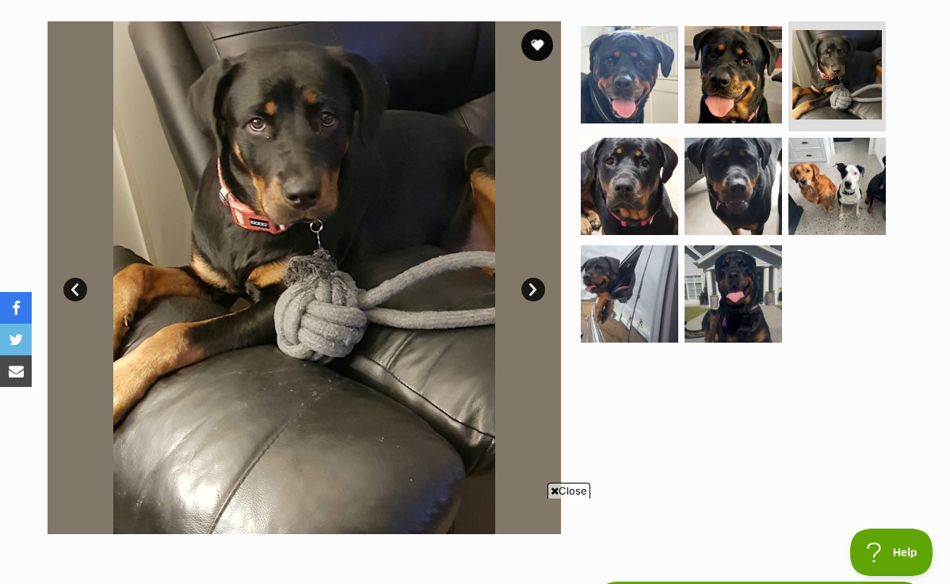
click at [528, 281] on link "Next" at bounding box center [533, 290] width 24 height 24
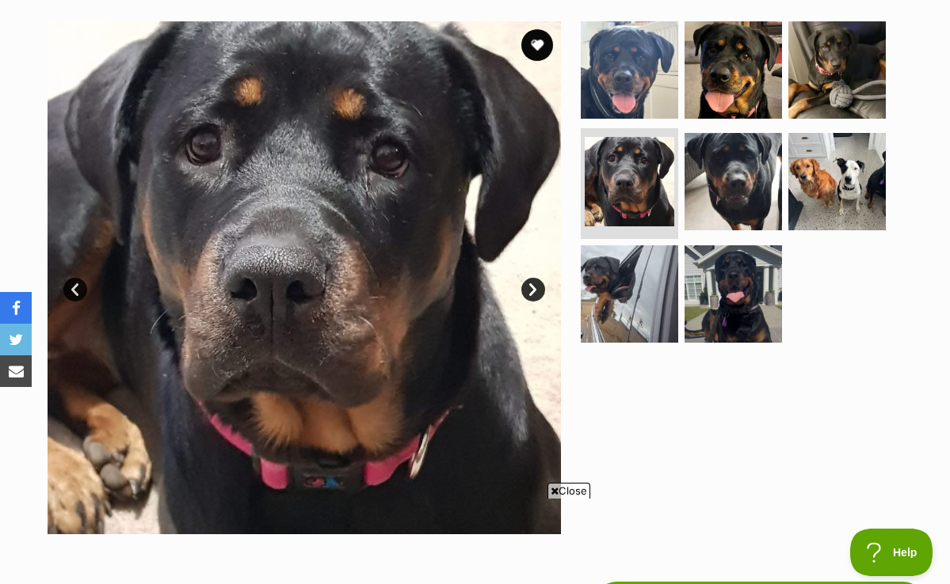
click at [528, 281] on link "Next" at bounding box center [533, 290] width 24 height 24
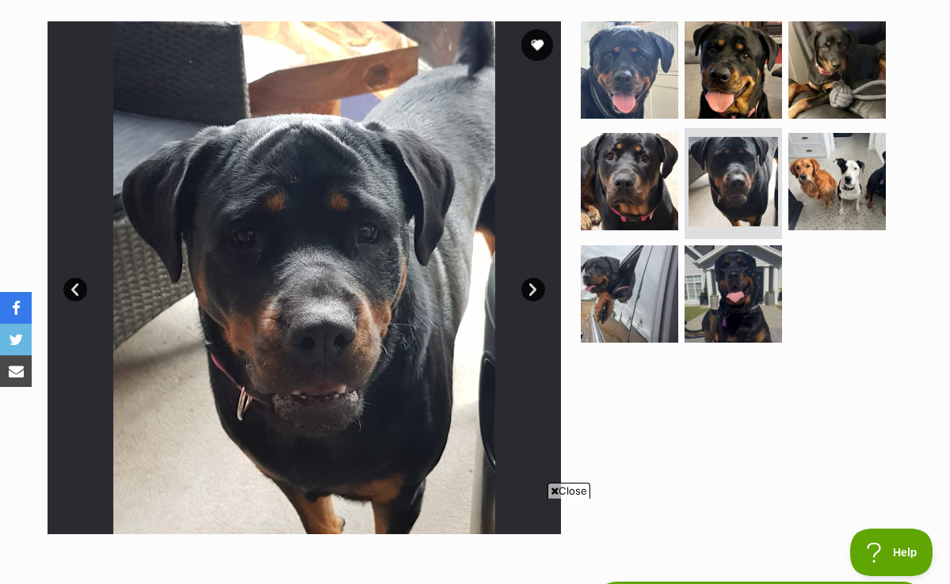
click at [528, 281] on link "Next" at bounding box center [533, 290] width 24 height 24
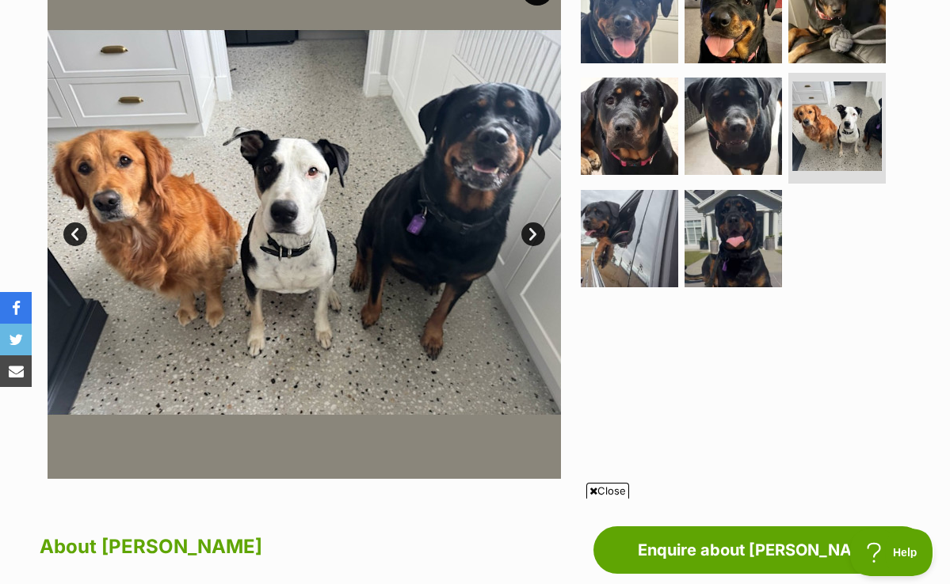
click at [531, 230] on link "Next" at bounding box center [533, 235] width 24 height 24
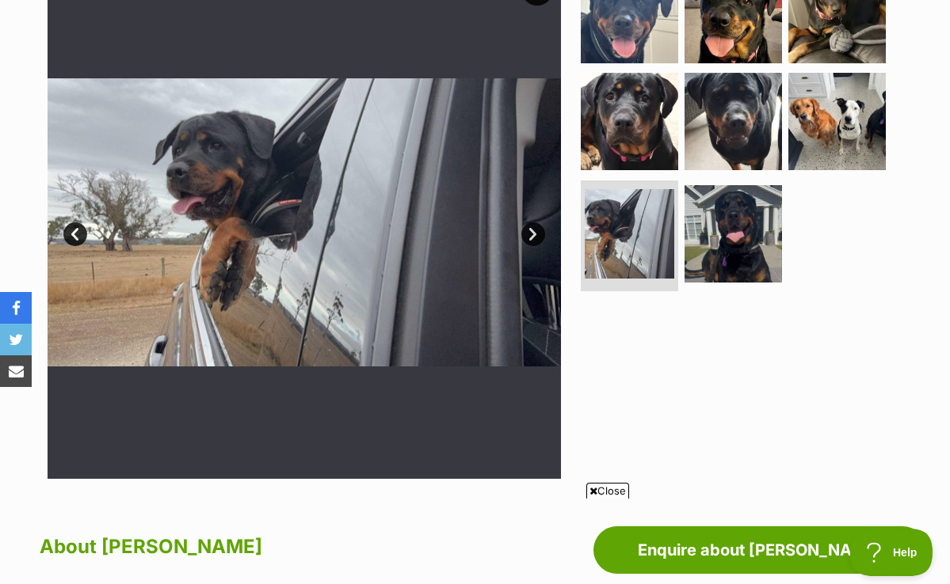
click at [531, 230] on link "Next" at bounding box center [533, 235] width 24 height 24
